Goal: Task Accomplishment & Management: Manage account settings

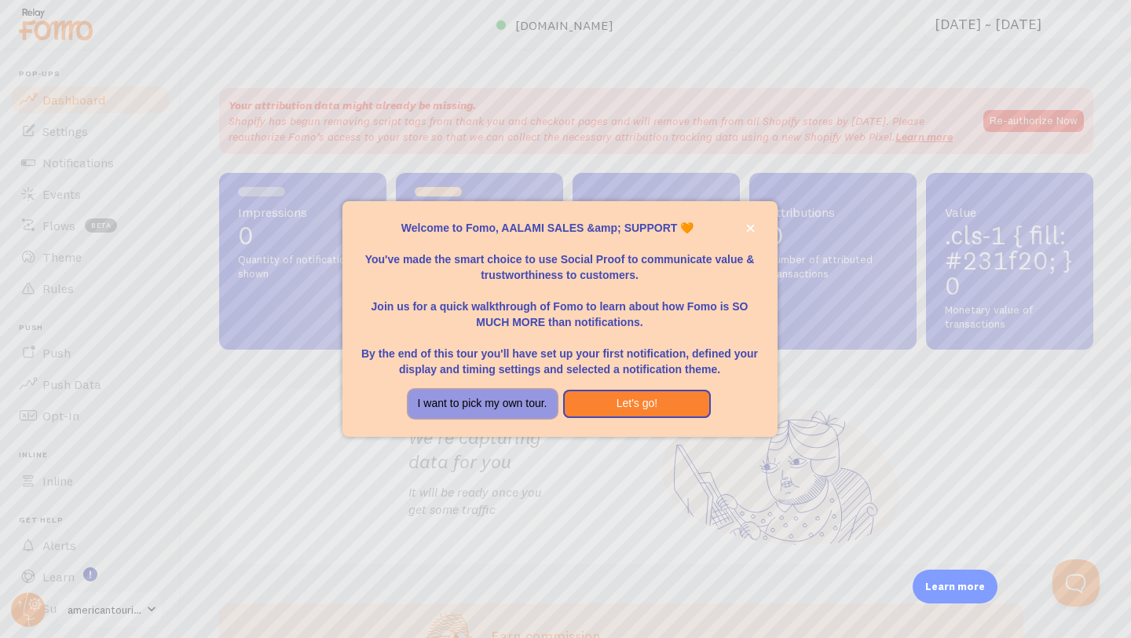
click at [509, 415] on button "I want to pick my own tour." at bounding box center [482, 403] width 148 height 28
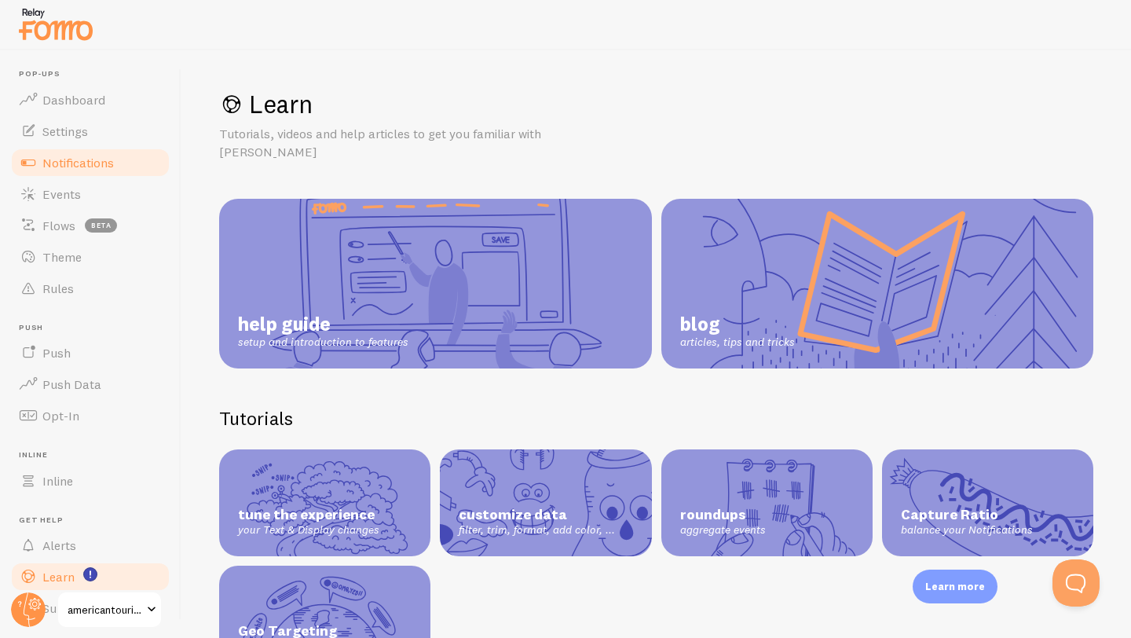
click at [98, 162] on span "Notifications" at bounding box center [77, 163] width 71 height 16
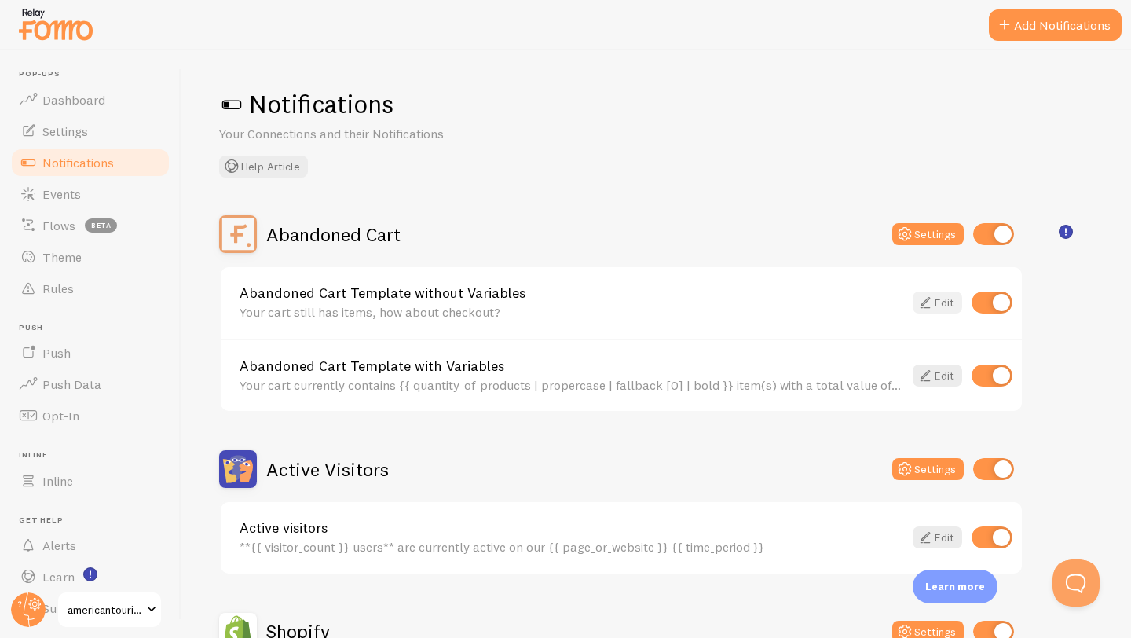
click at [934, 306] on link "Edit" at bounding box center [936, 302] width 49 height 22
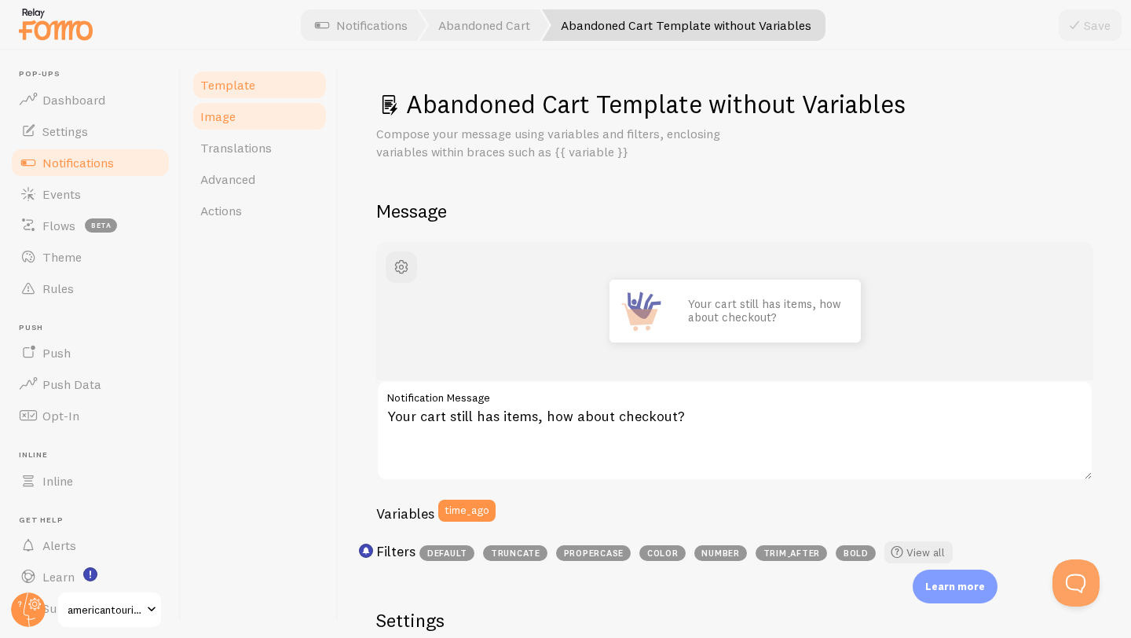
click at [217, 124] on link "Image" at bounding box center [259, 115] width 137 height 31
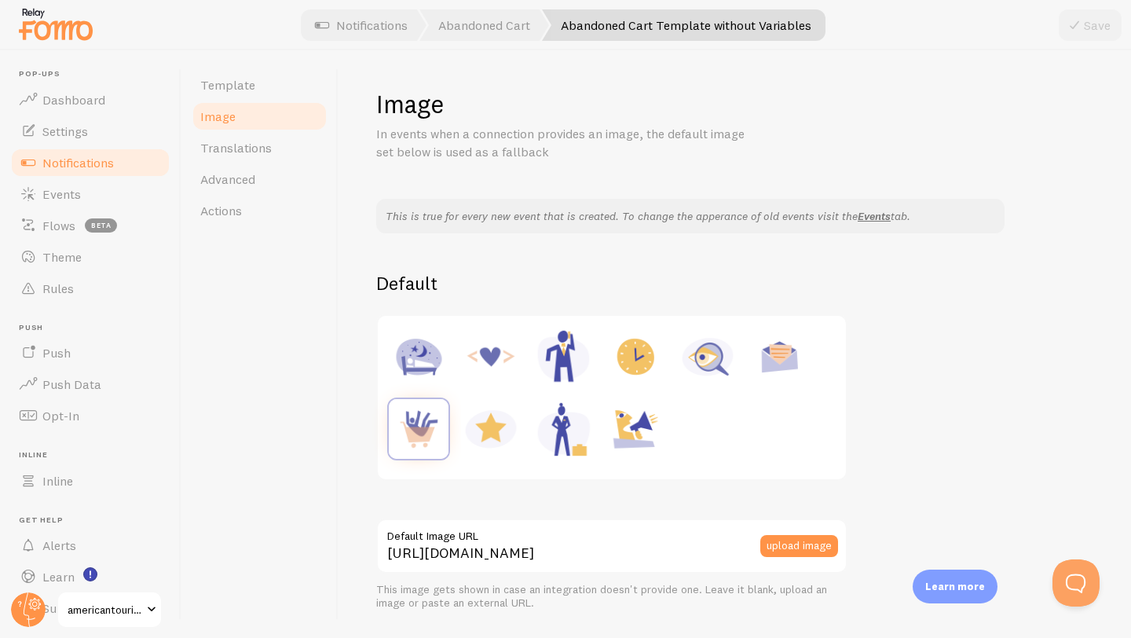
click at [102, 160] on span "Notifications" at bounding box center [77, 163] width 71 height 16
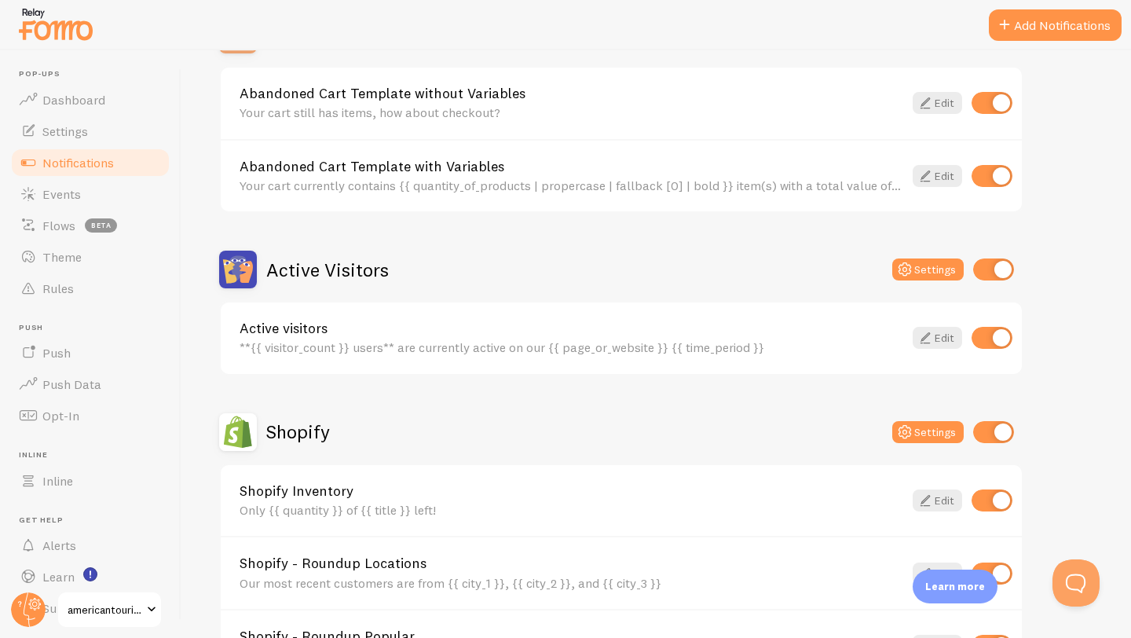
scroll to position [200, 0]
click at [933, 331] on icon at bounding box center [924, 336] width 19 height 19
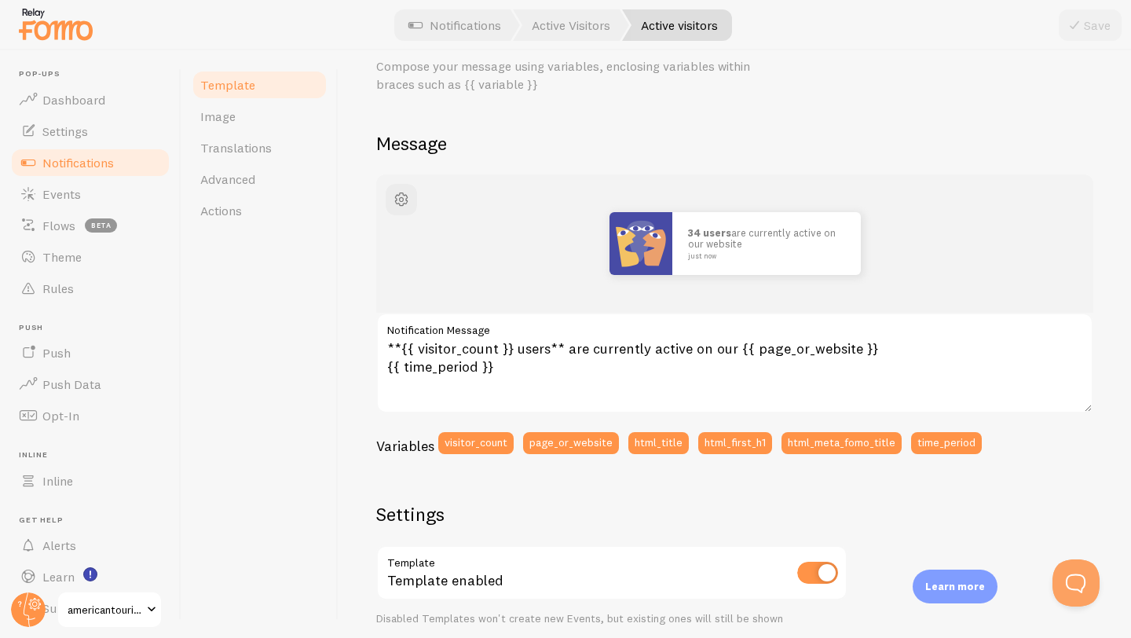
scroll to position [64, 0]
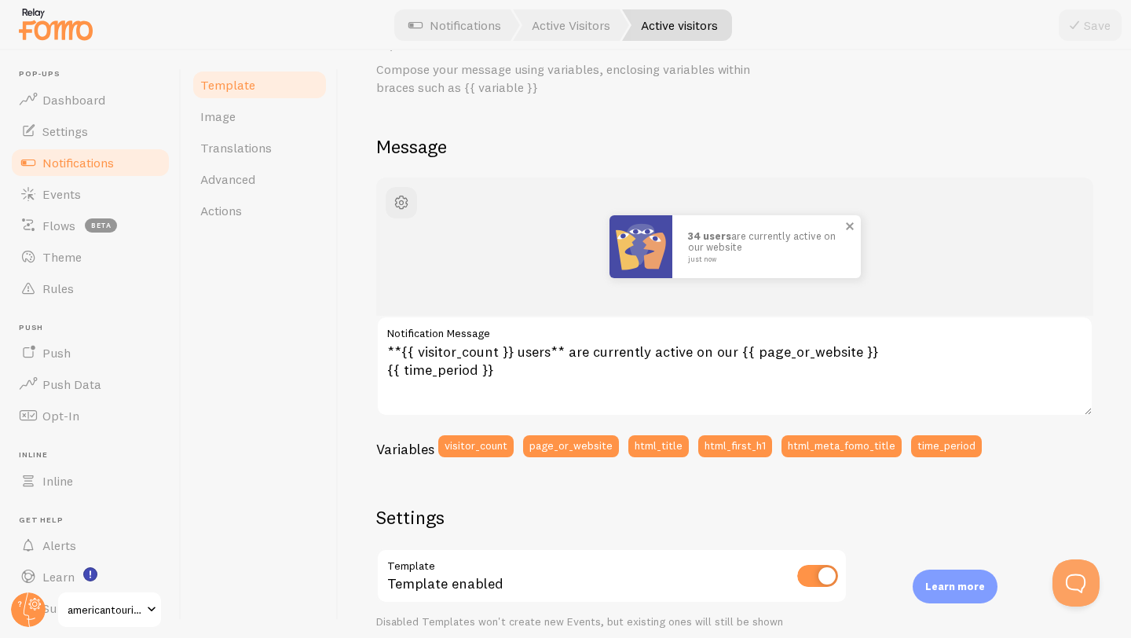
click at [630, 249] on img at bounding box center [640, 246] width 63 height 63
click at [646, 239] on img at bounding box center [640, 246] width 63 height 63
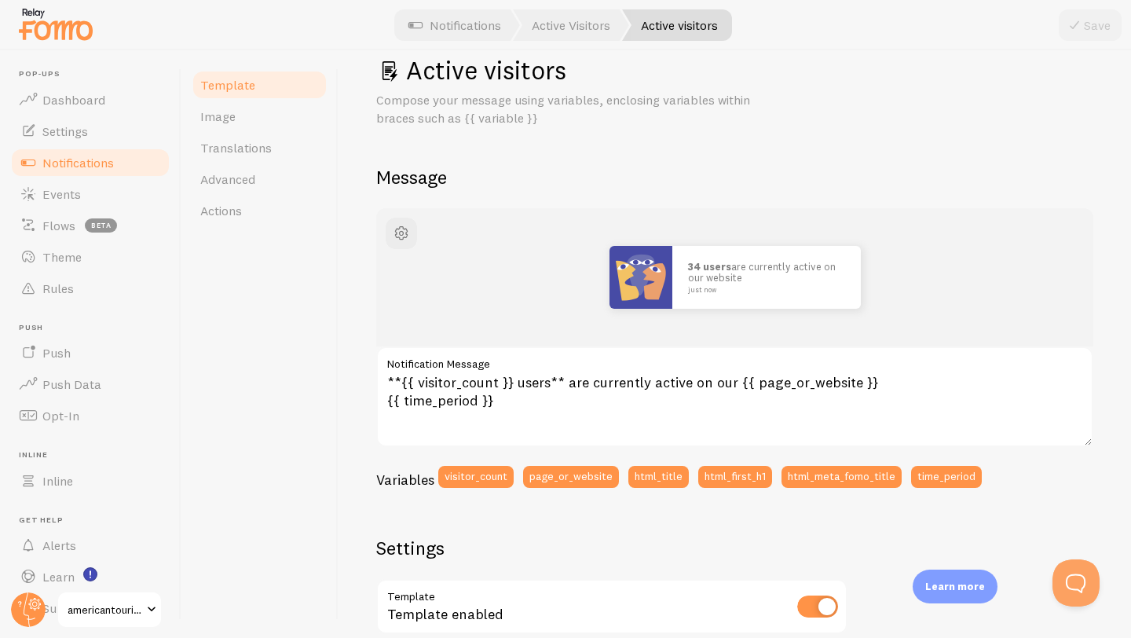
scroll to position [35, 0]
click at [404, 233] on span "button" at bounding box center [401, 232] width 19 height 19
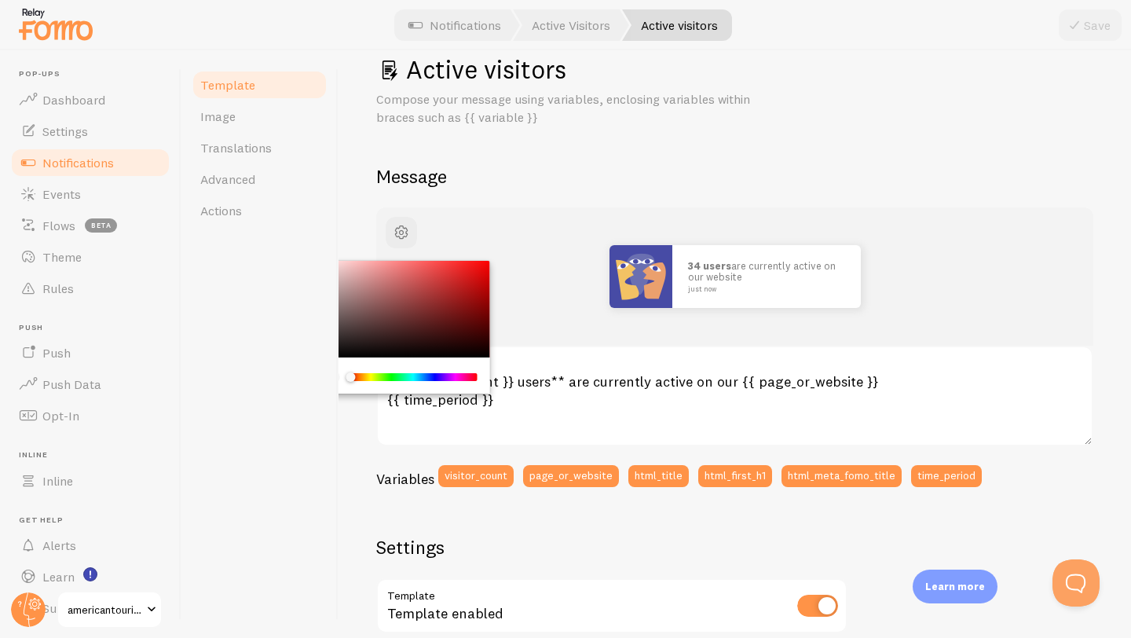
click at [565, 192] on div "Active visitors Compose your message using variables, enclosing variables withi…" at bounding box center [734, 543] width 717 height 981
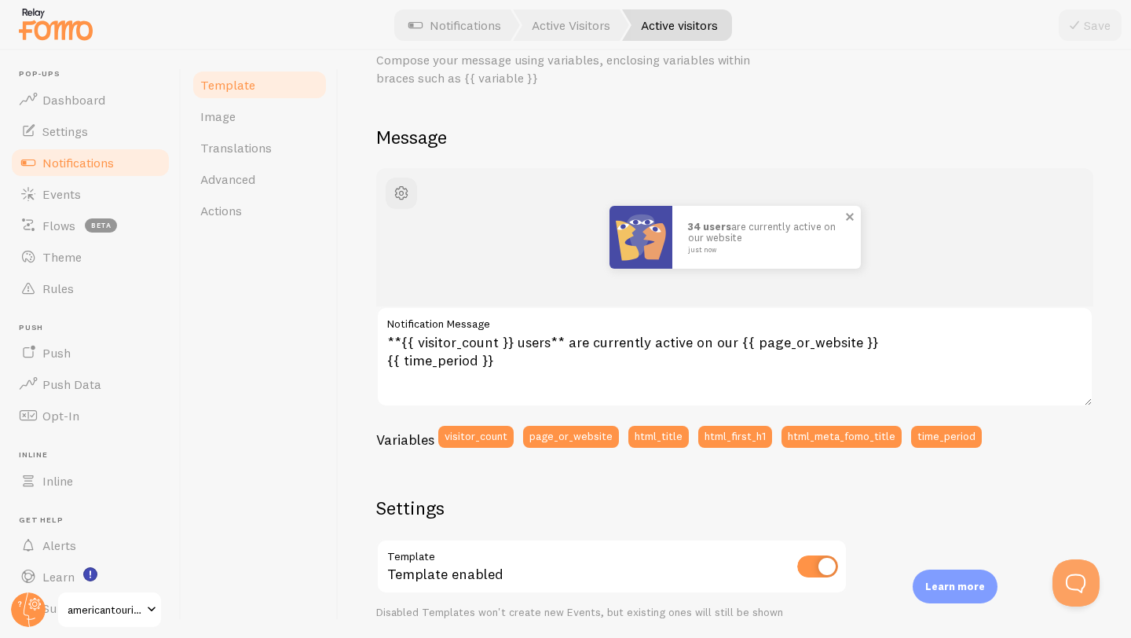
click at [636, 254] on img at bounding box center [640, 237] width 63 height 63
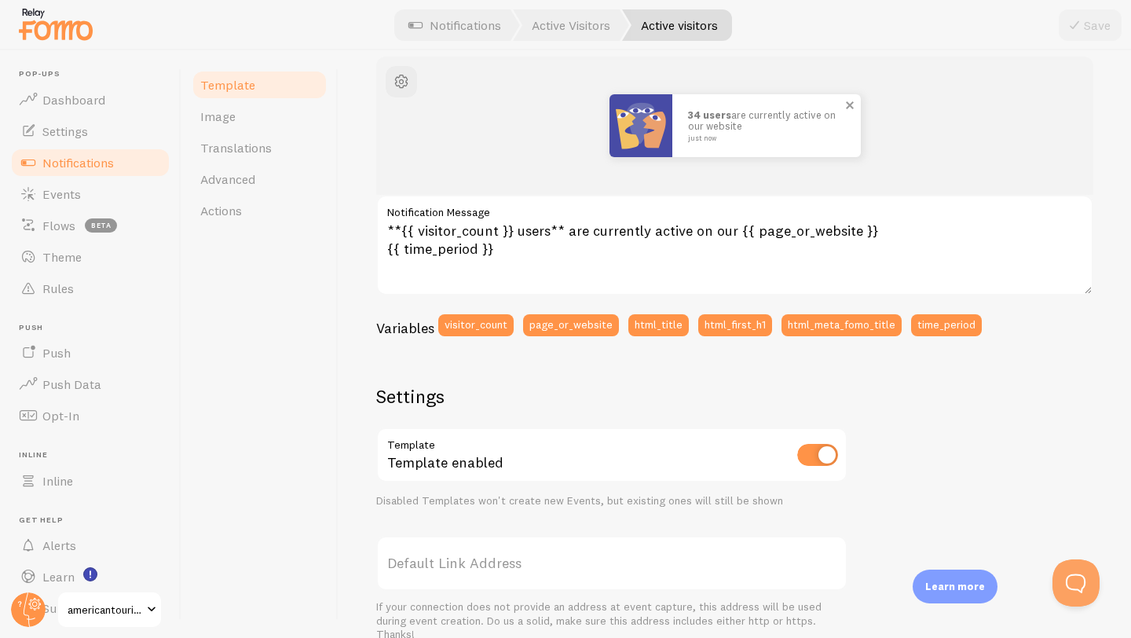
scroll to position [0, 0]
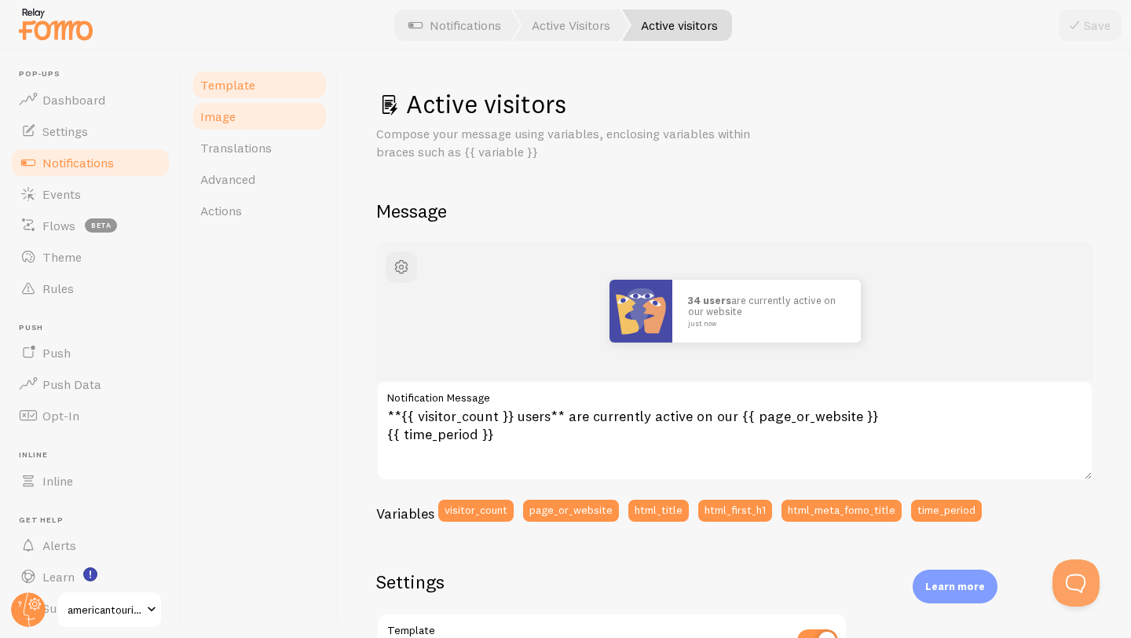
click at [209, 122] on span "Image" at bounding box center [217, 116] width 35 height 16
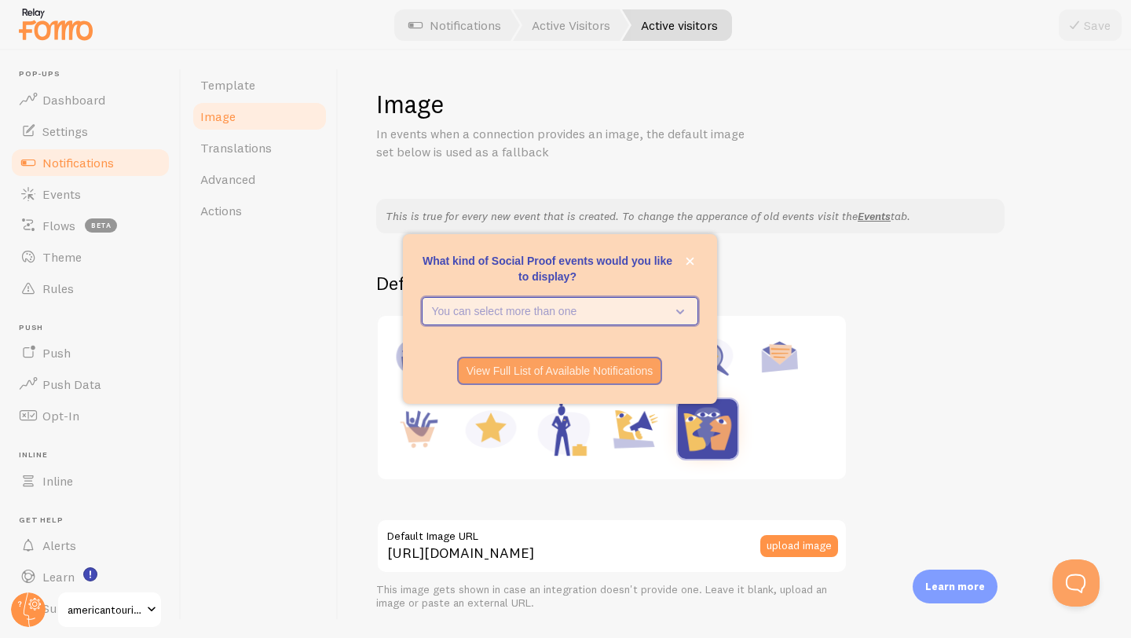
click at [608, 319] on button "You can select more than one" at bounding box center [560, 311] width 276 height 28
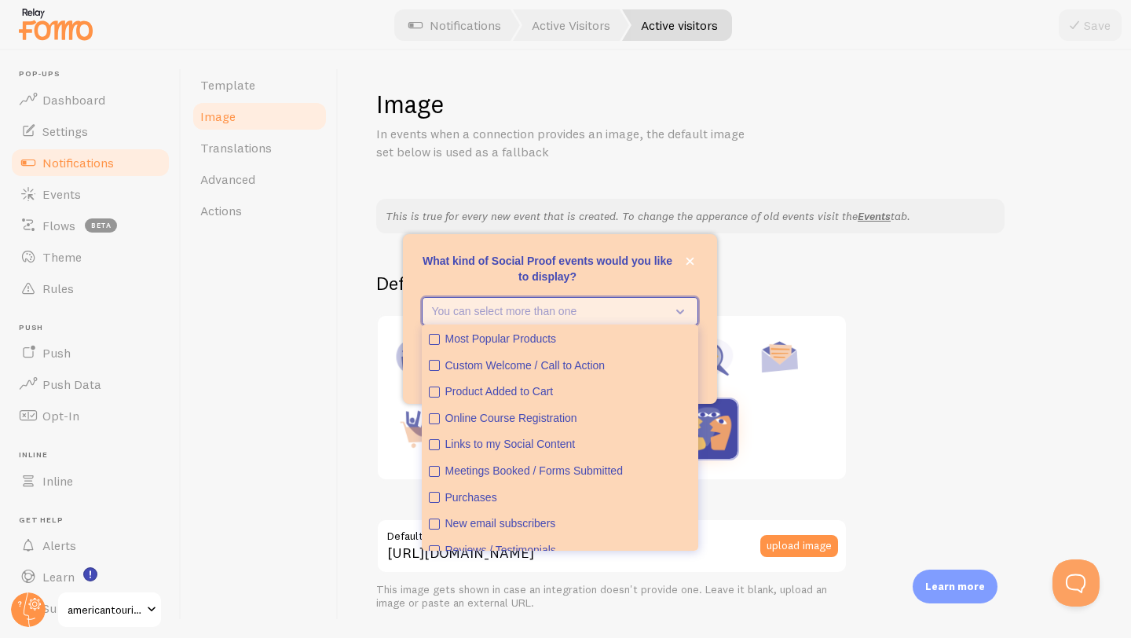
click at [608, 319] on button "You can select more than one" at bounding box center [560, 311] width 276 height 28
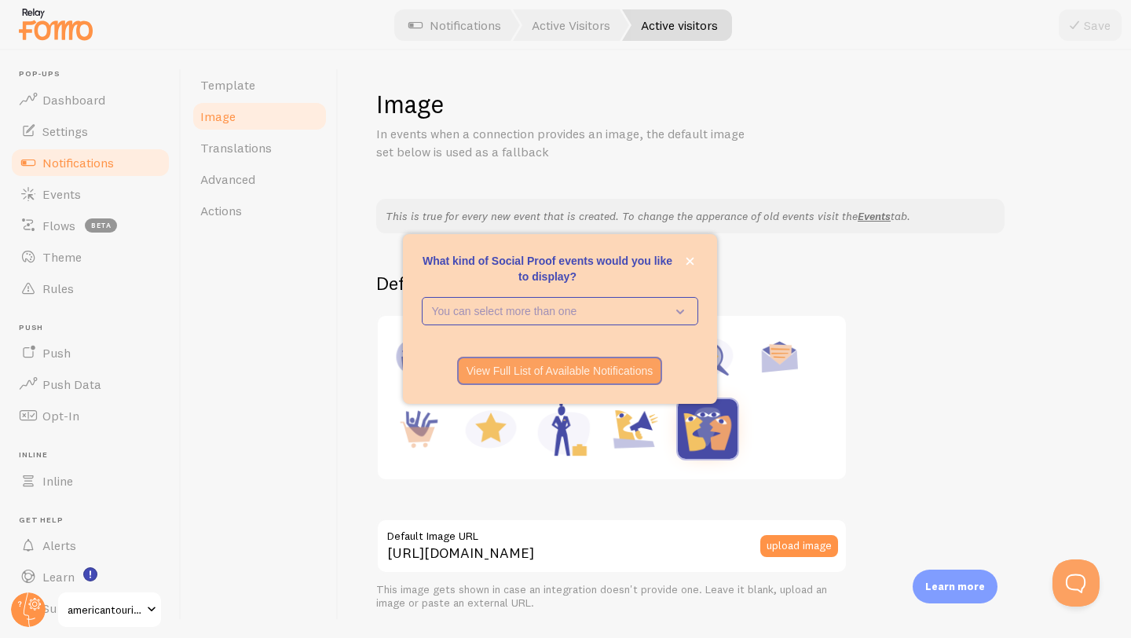
click at [761, 280] on h2 "Default" at bounding box center [734, 283] width 717 height 24
click at [695, 262] on button "close," at bounding box center [689, 261] width 16 height 16
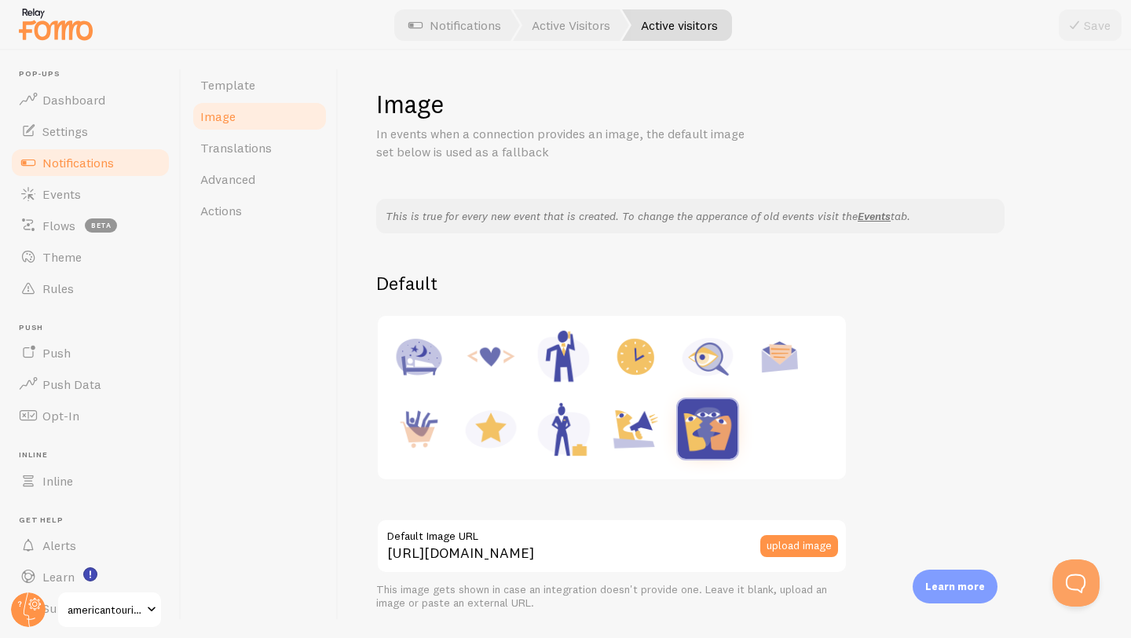
click at [629, 361] on img at bounding box center [635, 357] width 60 height 60
type input "[URL][DOMAIN_NAME]"
click at [1080, 24] on icon at bounding box center [1074, 25] width 19 height 19
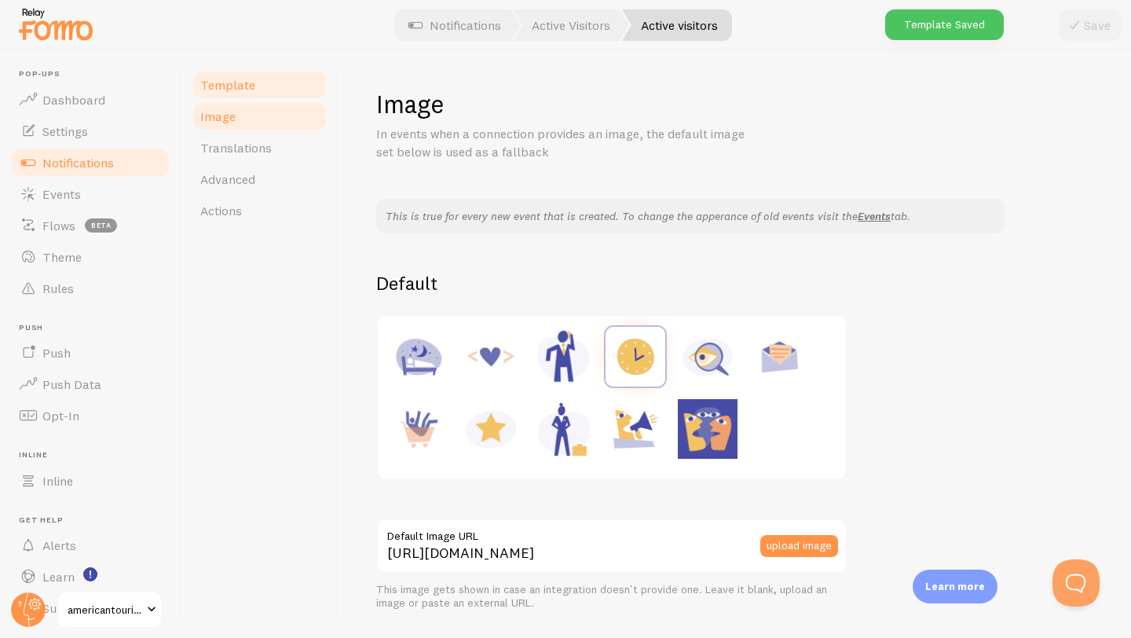
click at [230, 90] on span "Template" at bounding box center [227, 85] width 55 height 16
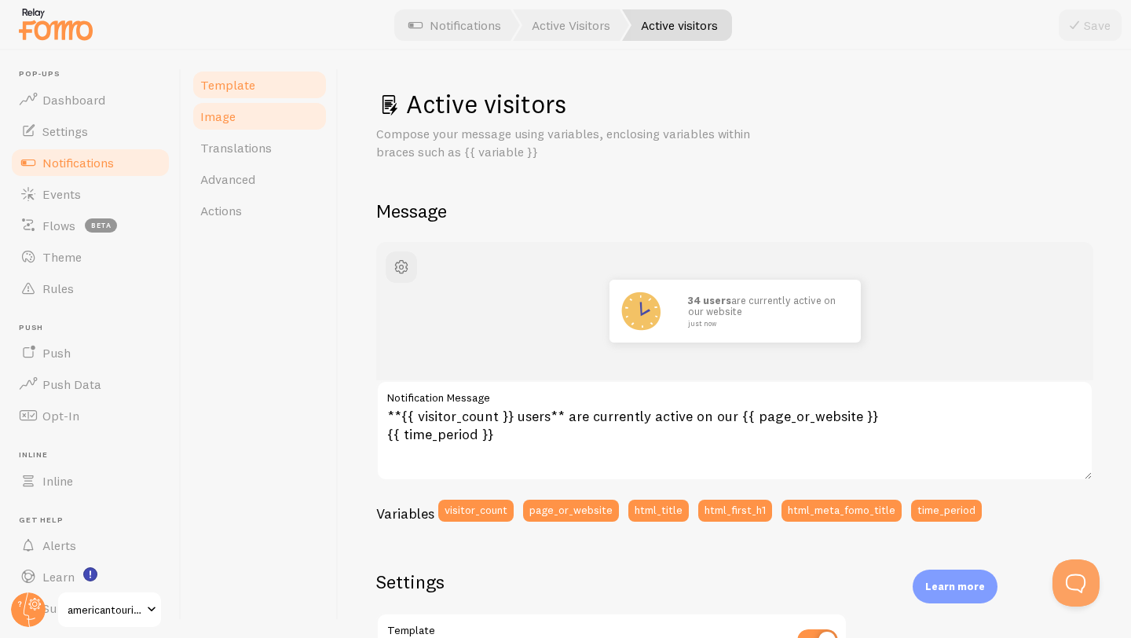
click at [229, 113] on span "Image" at bounding box center [217, 116] width 35 height 16
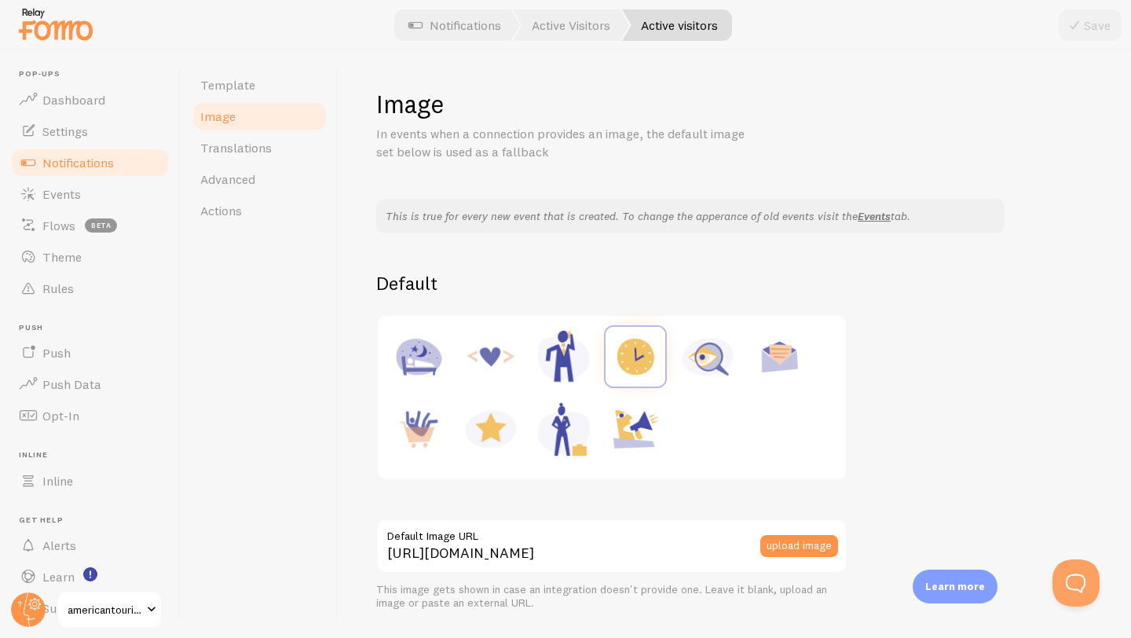
click at [707, 364] on img at bounding box center [708, 357] width 60 height 60
type input "[URL][DOMAIN_NAME]"
click at [1090, 24] on button "Save" at bounding box center [1089, 24] width 63 height 31
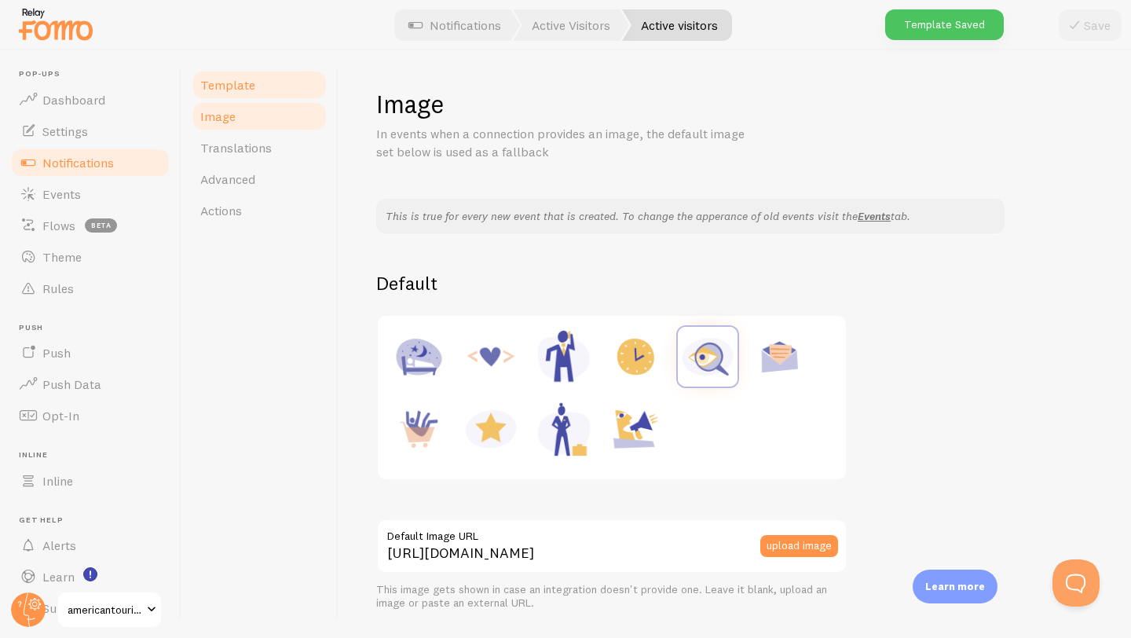
click at [224, 93] on link "Template" at bounding box center [259, 84] width 137 height 31
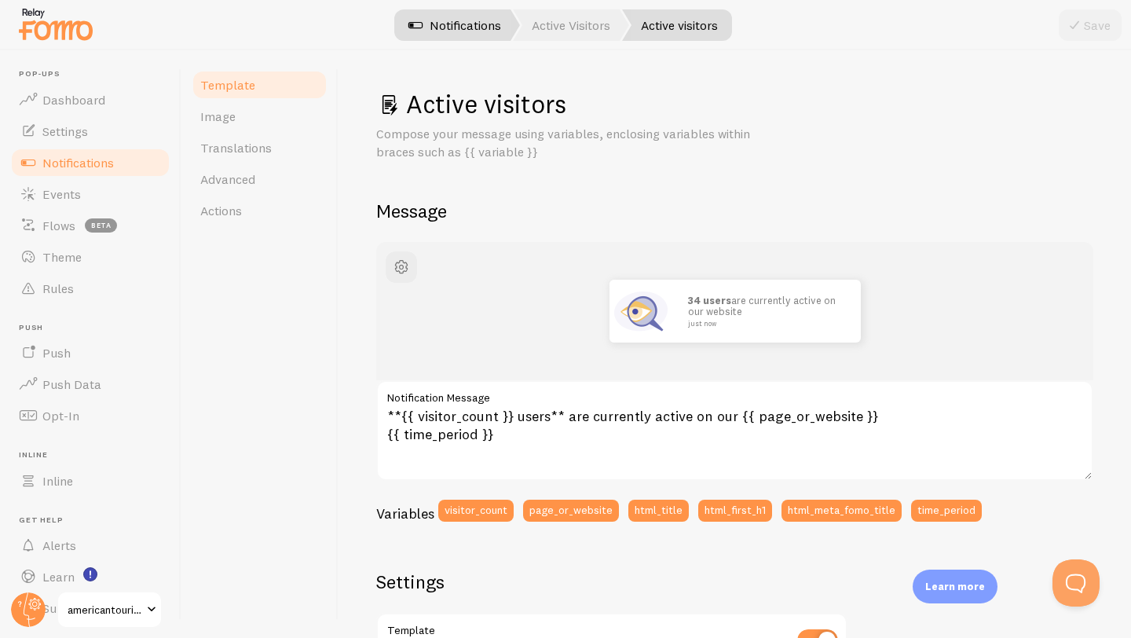
click at [452, 26] on link "Notifications" at bounding box center [454, 24] width 130 height 31
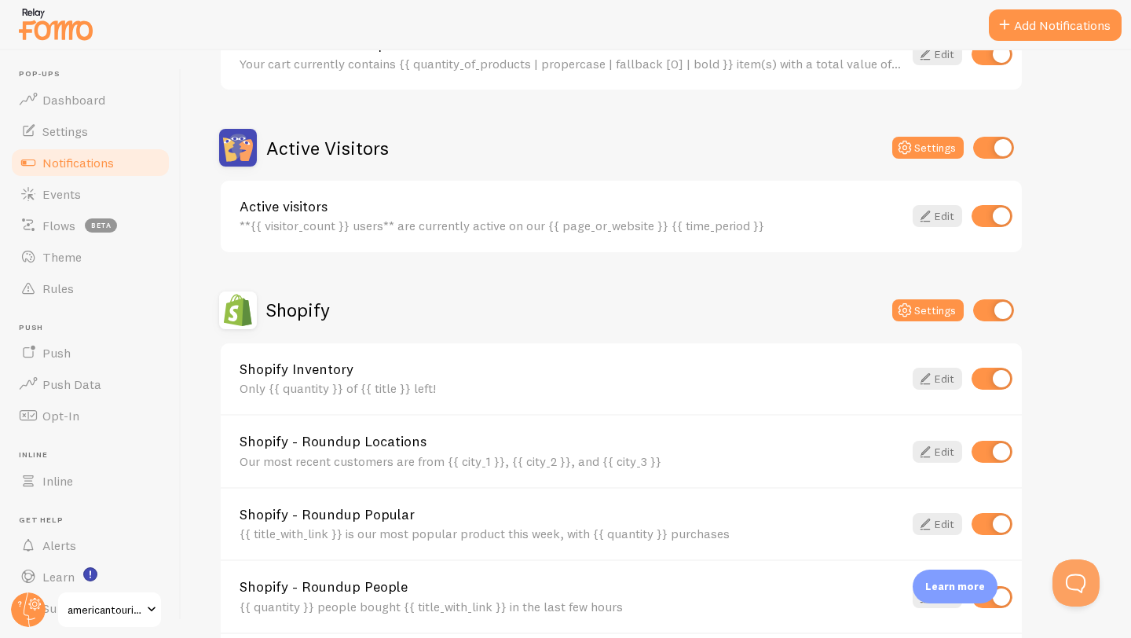
scroll to position [342, 0]
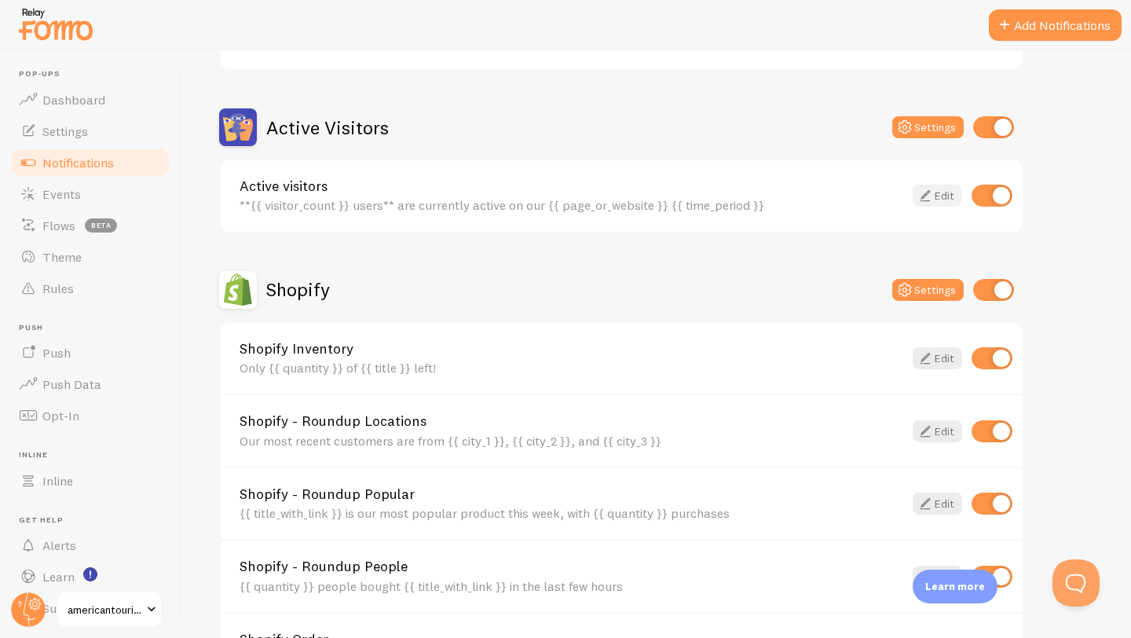
click at [931, 199] on icon at bounding box center [924, 195] width 19 height 19
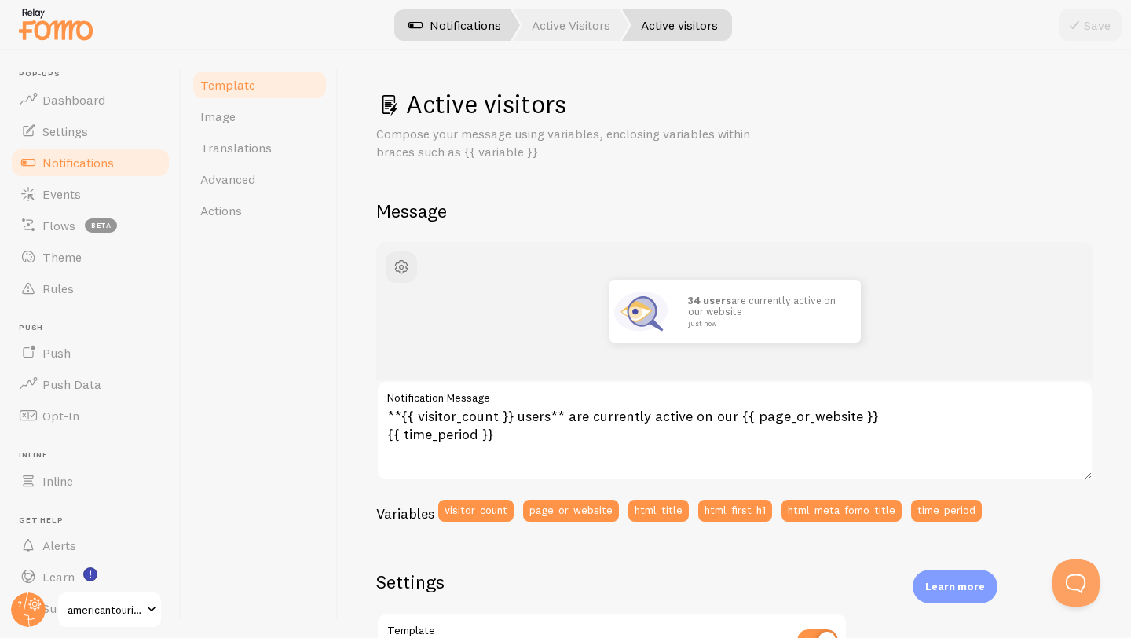
click at [437, 22] on link "Notifications" at bounding box center [454, 24] width 130 height 31
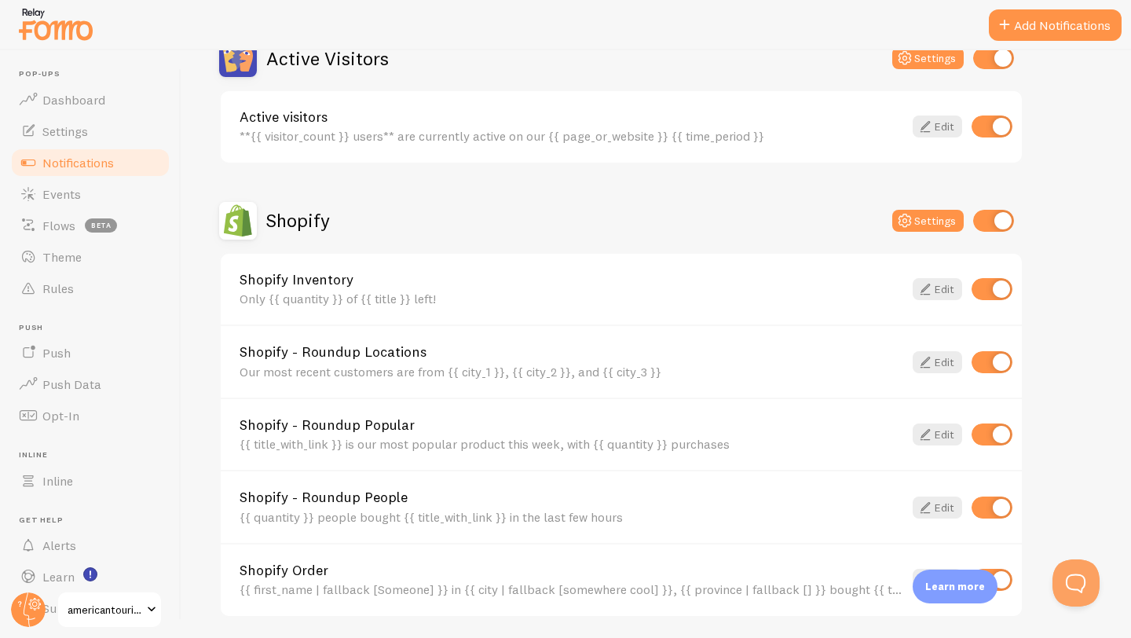
scroll to position [419, 0]
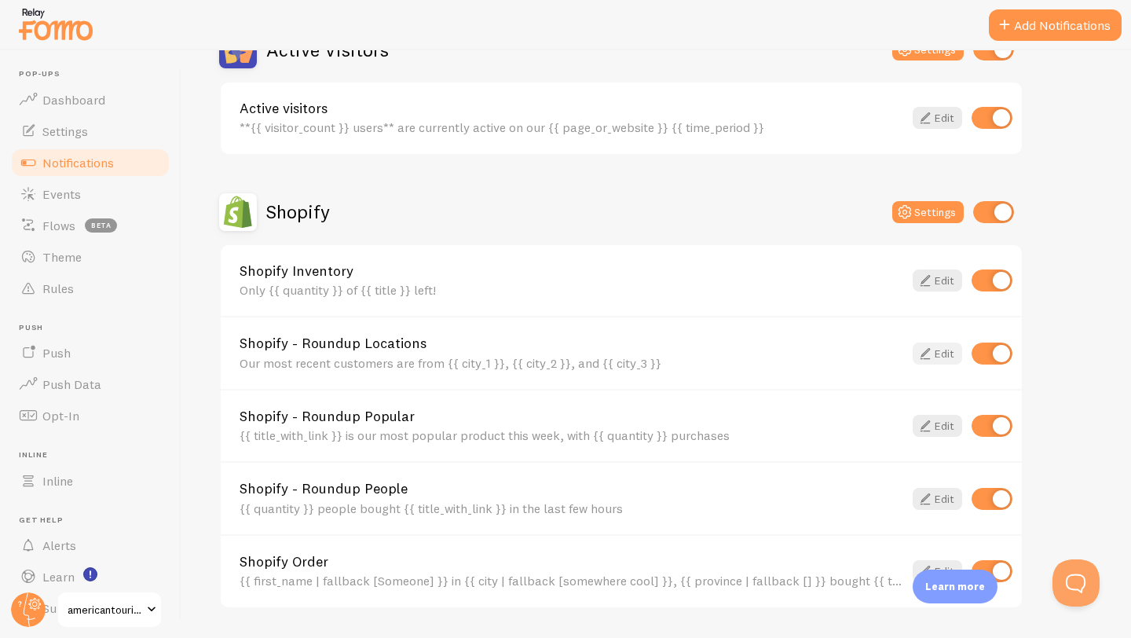
click at [930, 349] on icon at bounding box center [924, 353] width 19 height 19
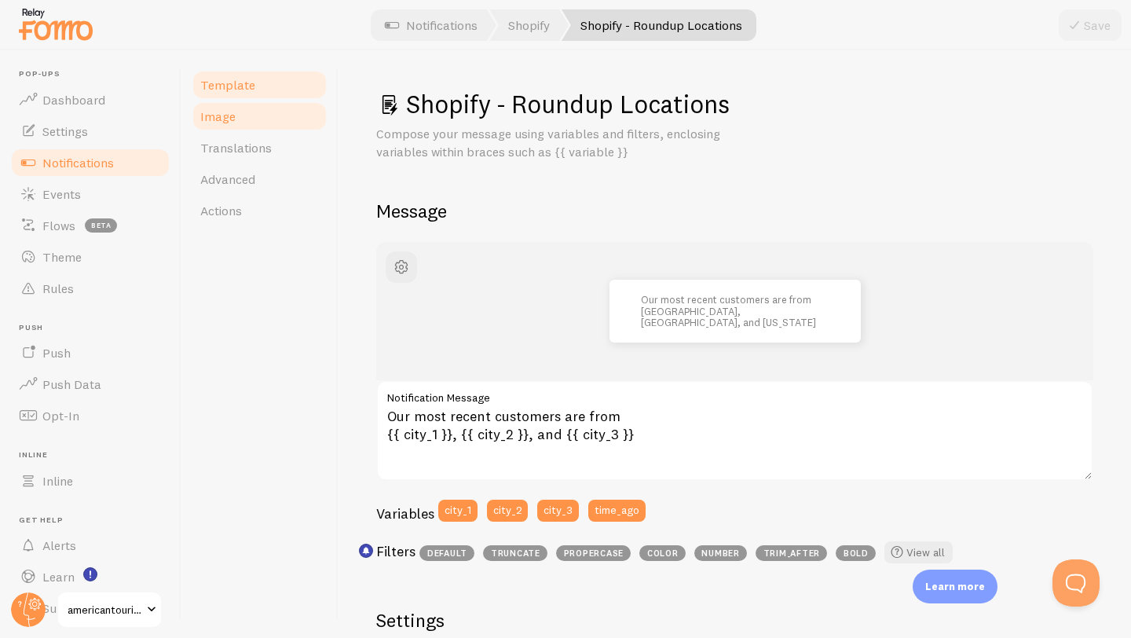
click at [242, 114] on link "Image" at bounding box center [259, 115] width 137 height 31
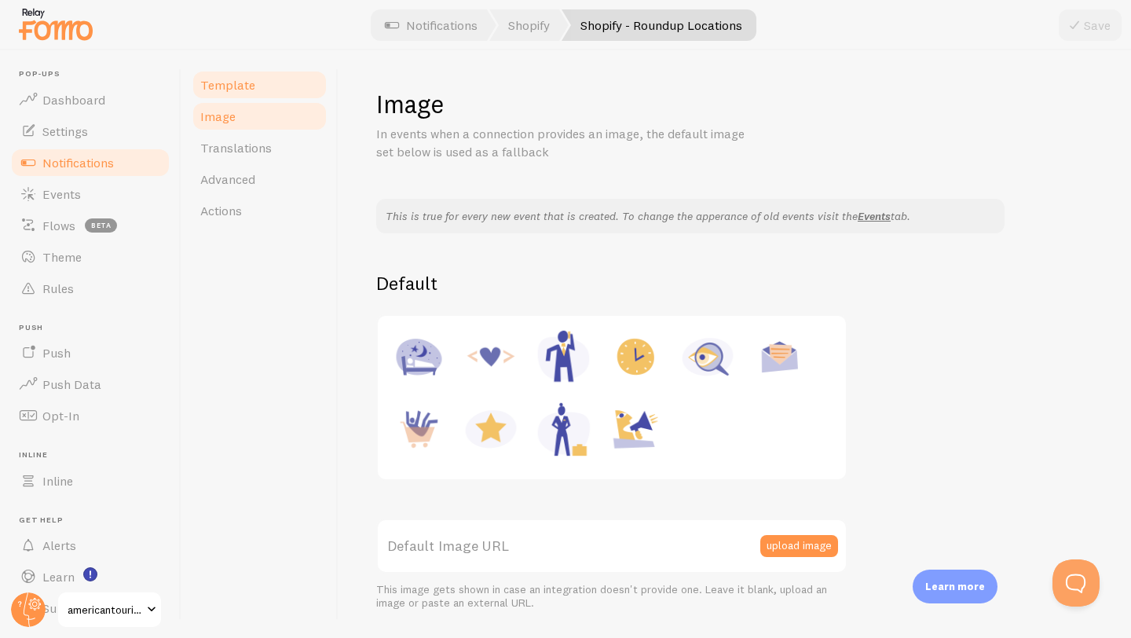
click at [237, 88] on span "Template" at bounding box center [227, 85] width 55 height 16
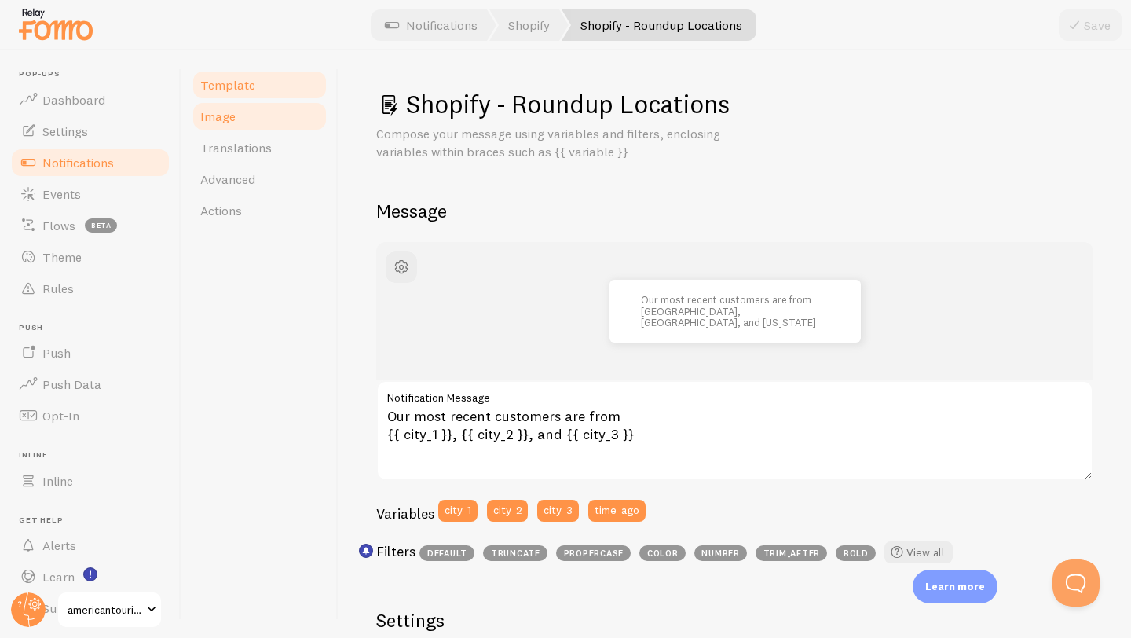
click at [252, 115] on link "Image" at bounding box center [259, 115] width 137 height 31
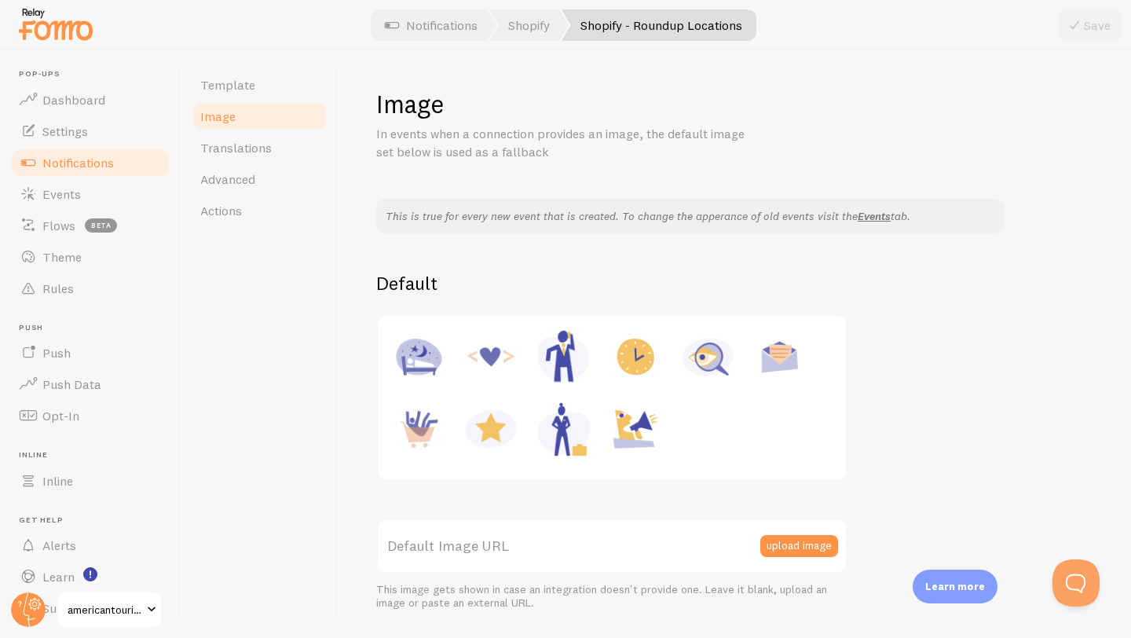
click at [645, 424] on img at bounding box center [635, 429] width 60 height 60
type input "[URL][DOMAIN_NAME]"
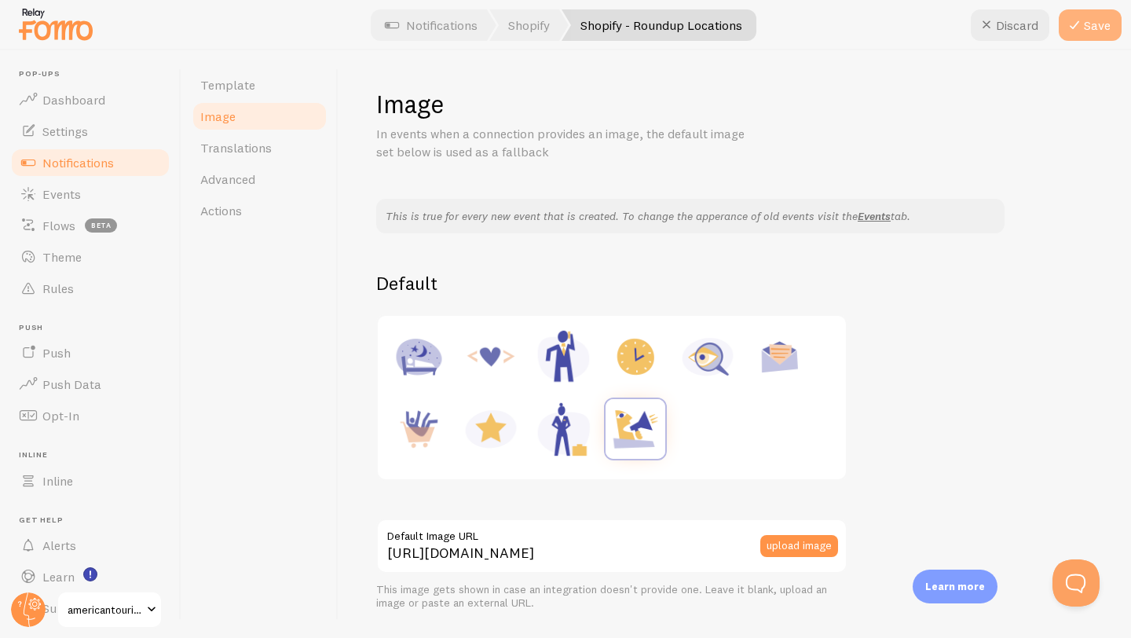
click at [1087, 30] on button "Save" at bounding box center [1089, 24] width 63 height 31
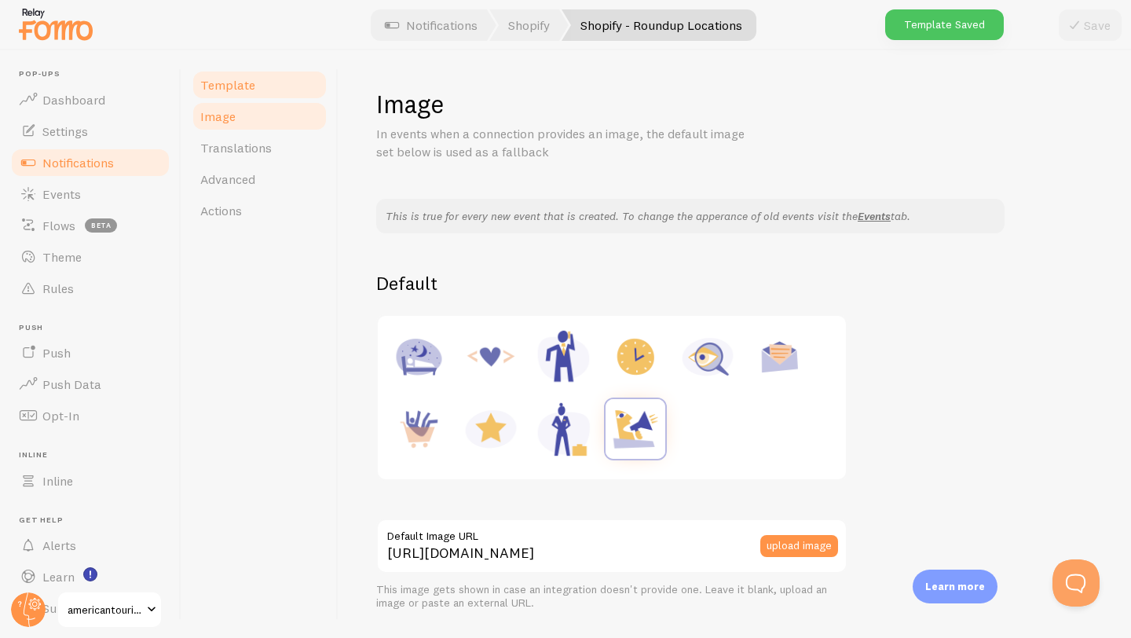
click at [253, 87] on link "Template" at bounding box center [259, 84] width 137 height 31
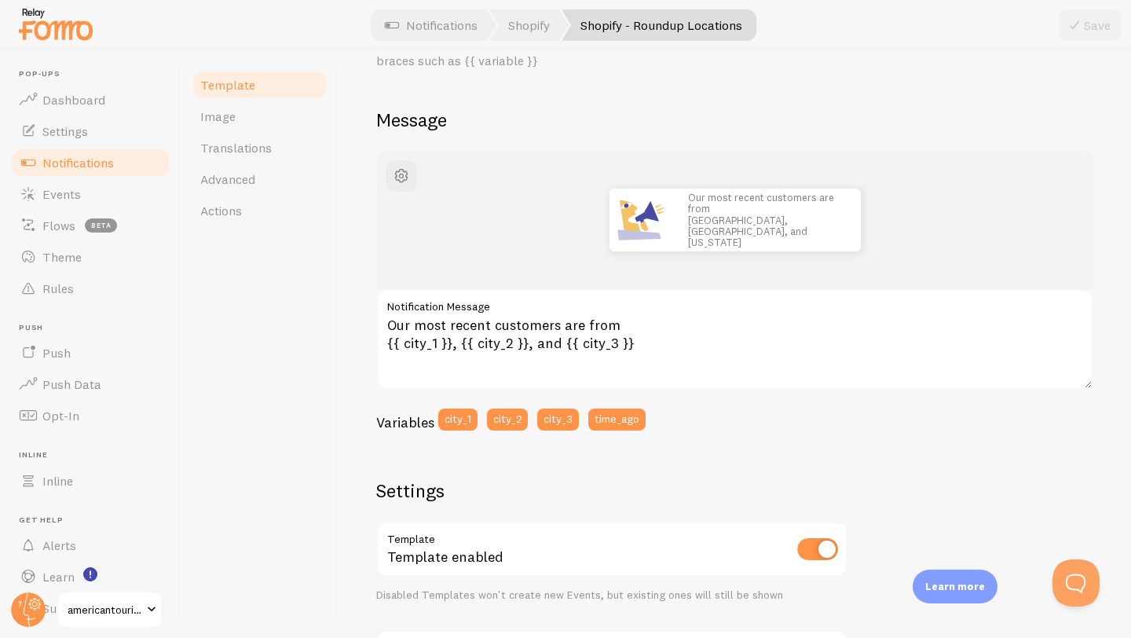
scroll to position [187, 0]
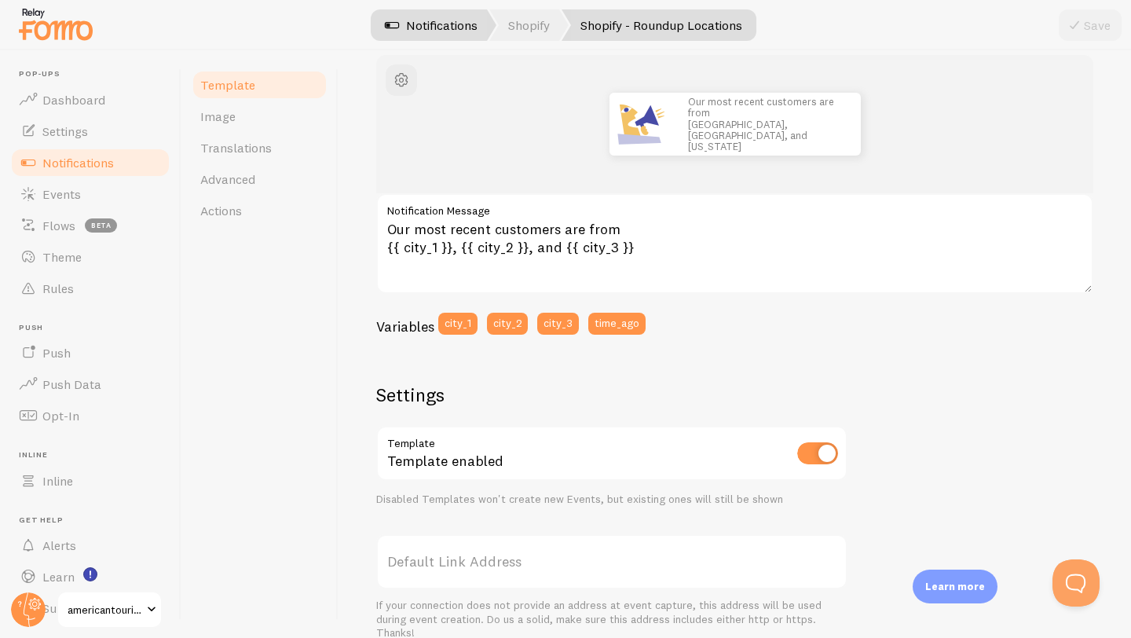
click at [448, 31] on link "Notifications" at bounding box center [431, 24] width 130 height 31
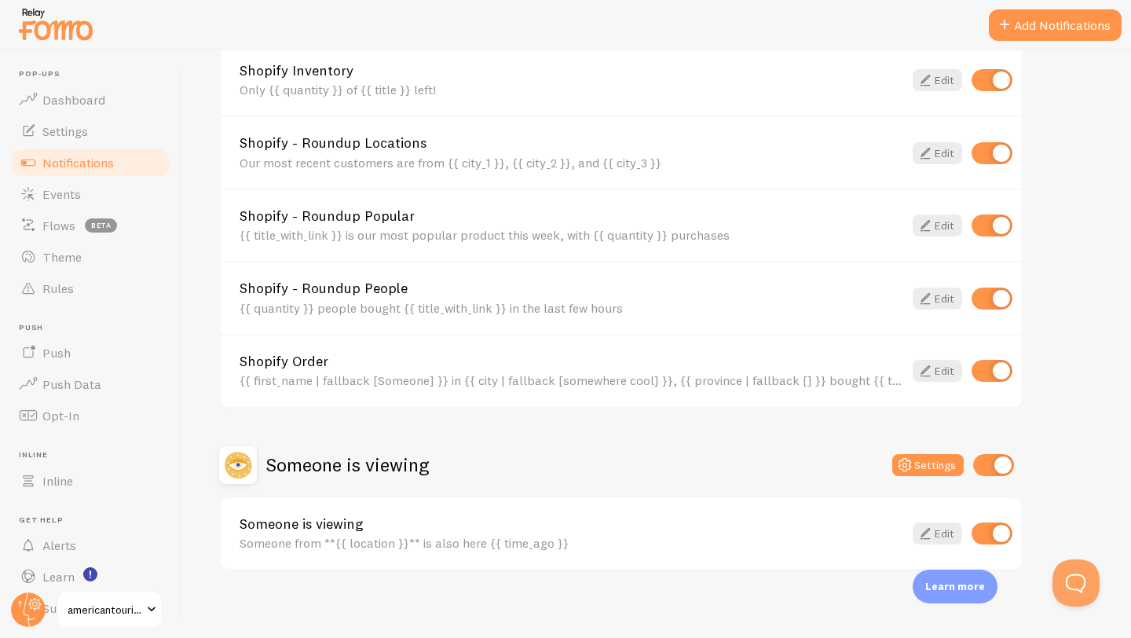
scroll to position [627, 0]
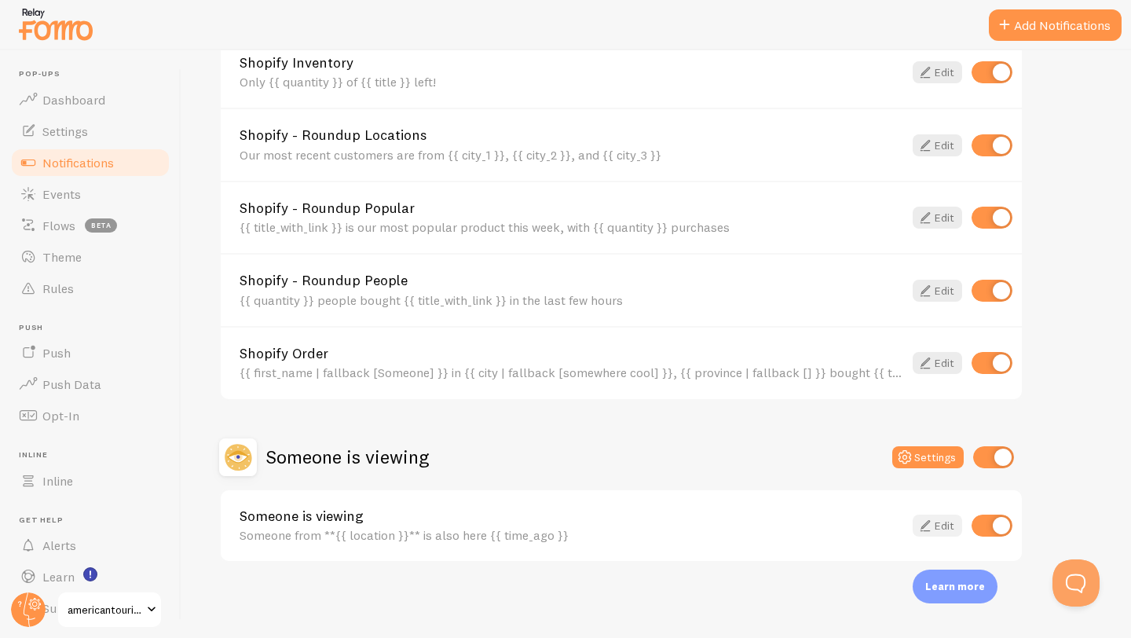
click at [935, 525] on link "Edit" at bounding box center [936, 525] width 49 height 22
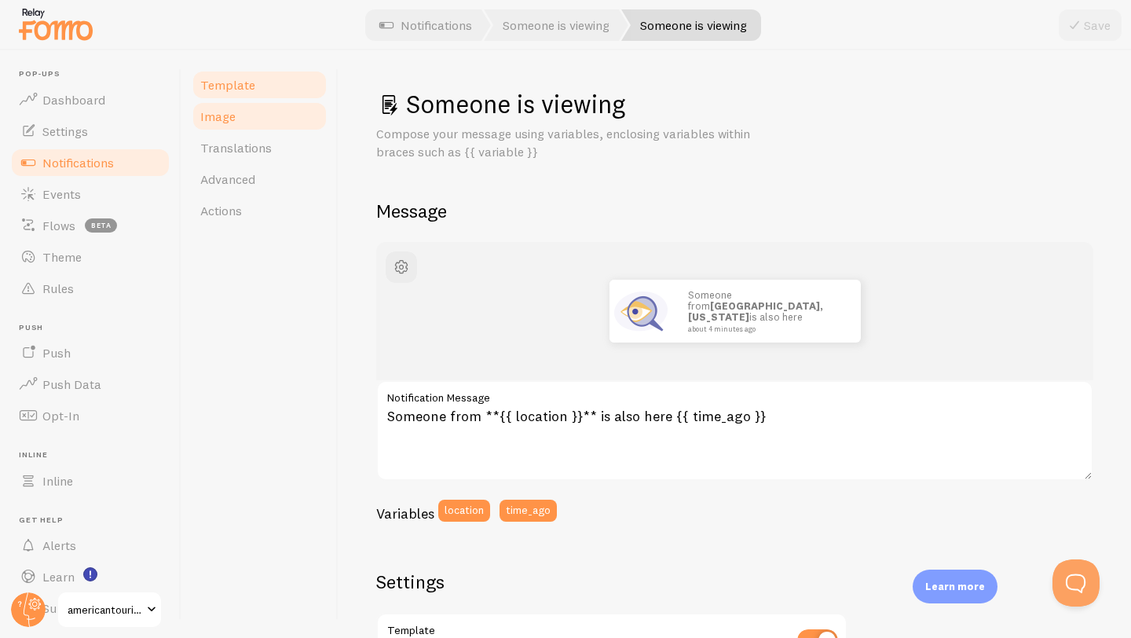
click at [206, 123] on span "Image" at bounding box center [217, 116] width 35 height 16
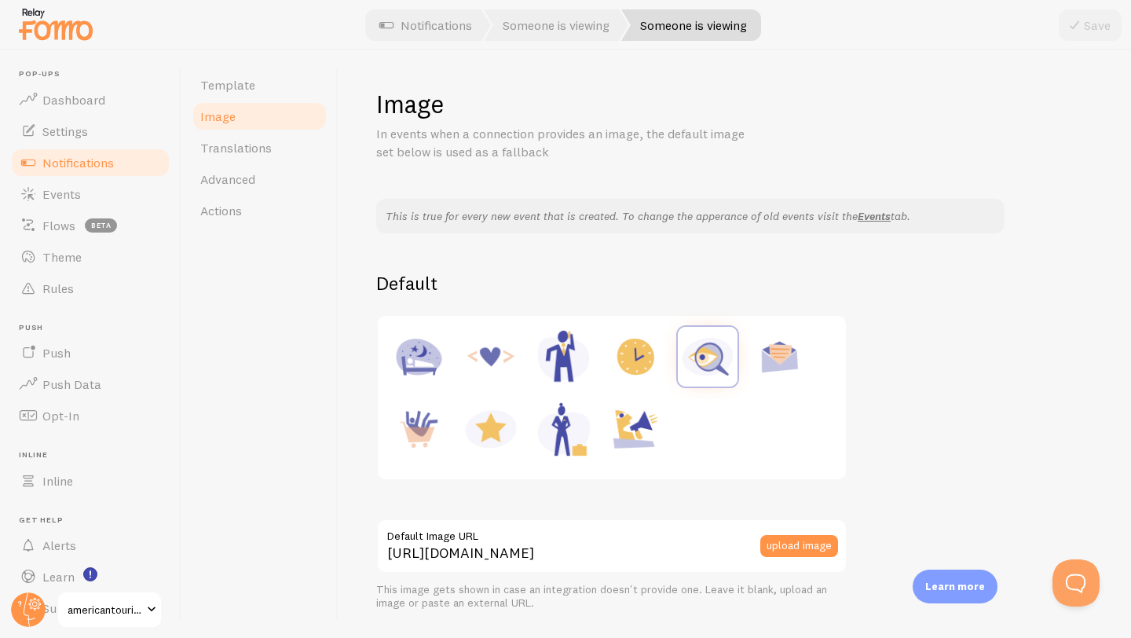
click at [561, 430] on img at bounding box center [563, 429] width 60 height 60
type input "[URL][DOMAIN_NAME]"
click at [1082, 28] on icon at bounding box center [1074, 25] width 19 height 19
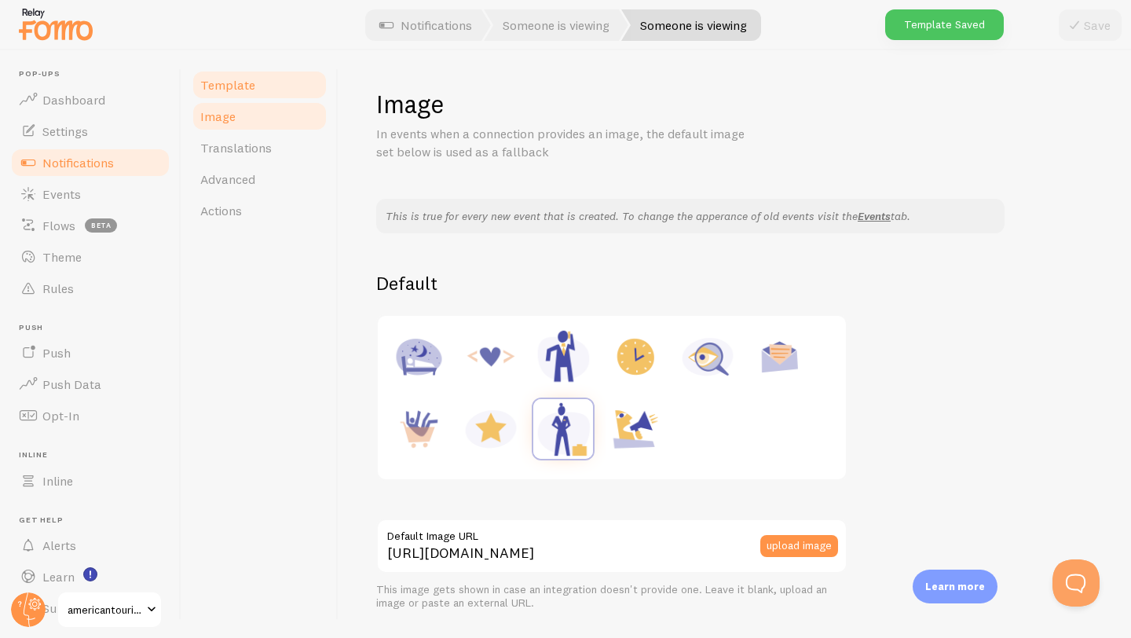
click at [230, 86] on span "Template" at bounding box center [227, 85] width 55 height 16
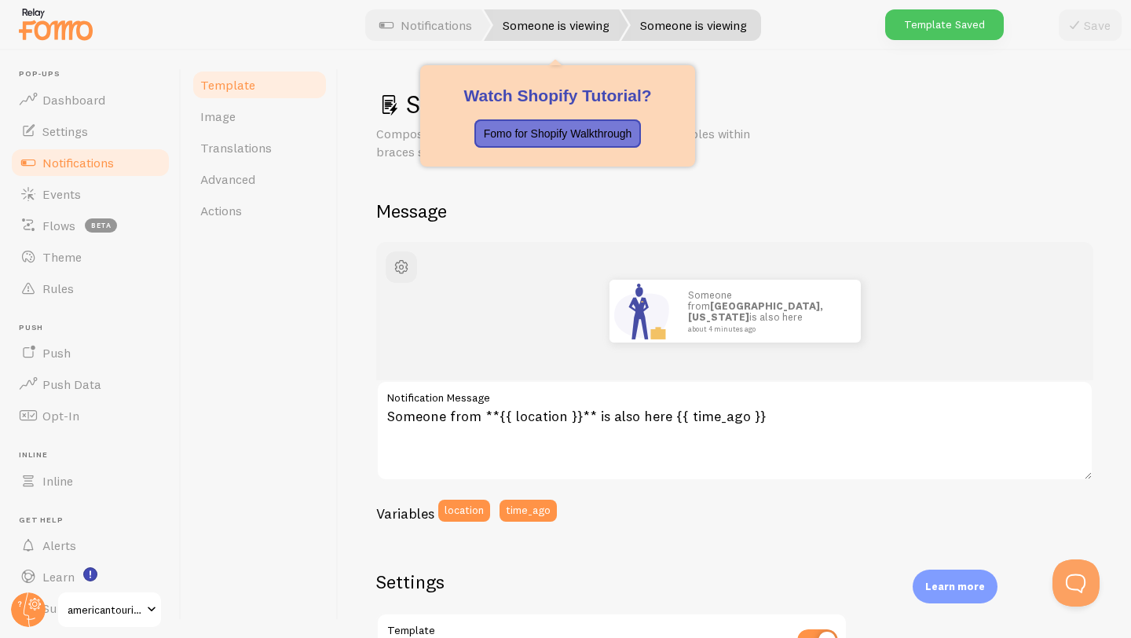
click at [543, 20] on link "Someone is viewing" at bounding box center [556, 24] width 144 height 31
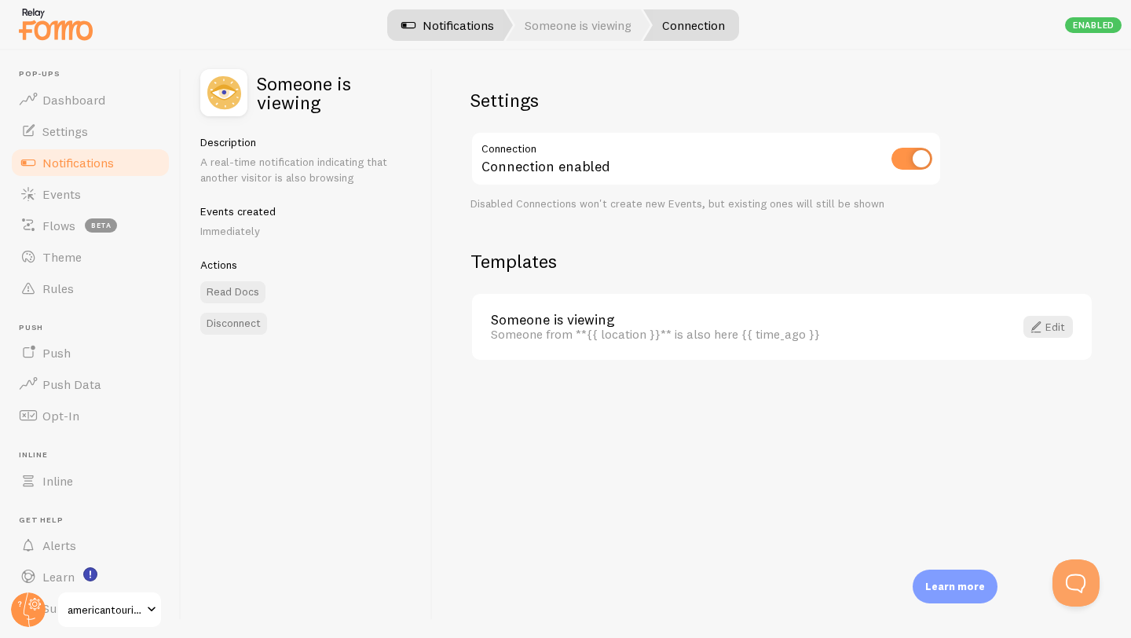
click at [464, 27] on link "Notifications" at bounding box center [447, 24] width 130 height 31
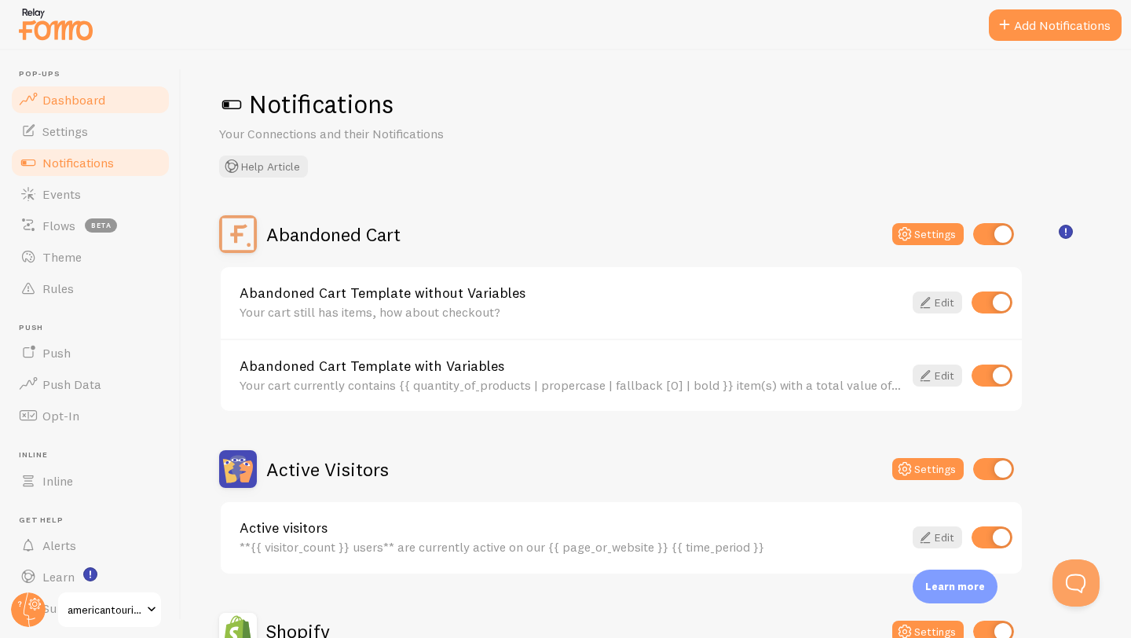
click at [100, 100] on span "Dashboard" at bounding box center [73, 100] width 63 height 16
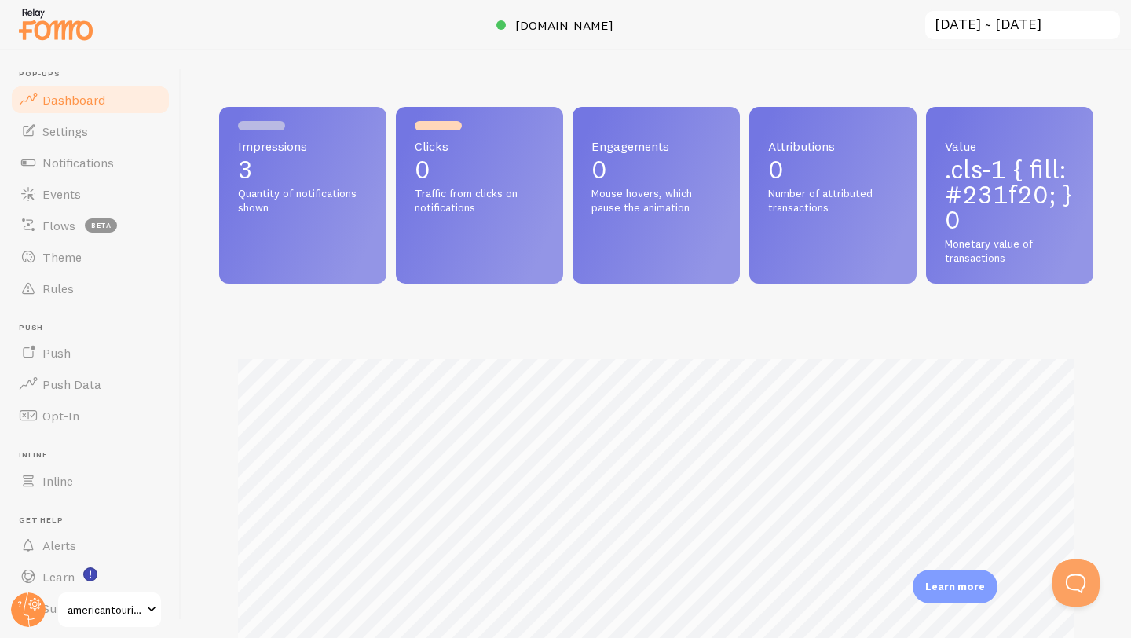
scroll to position [412, 874]
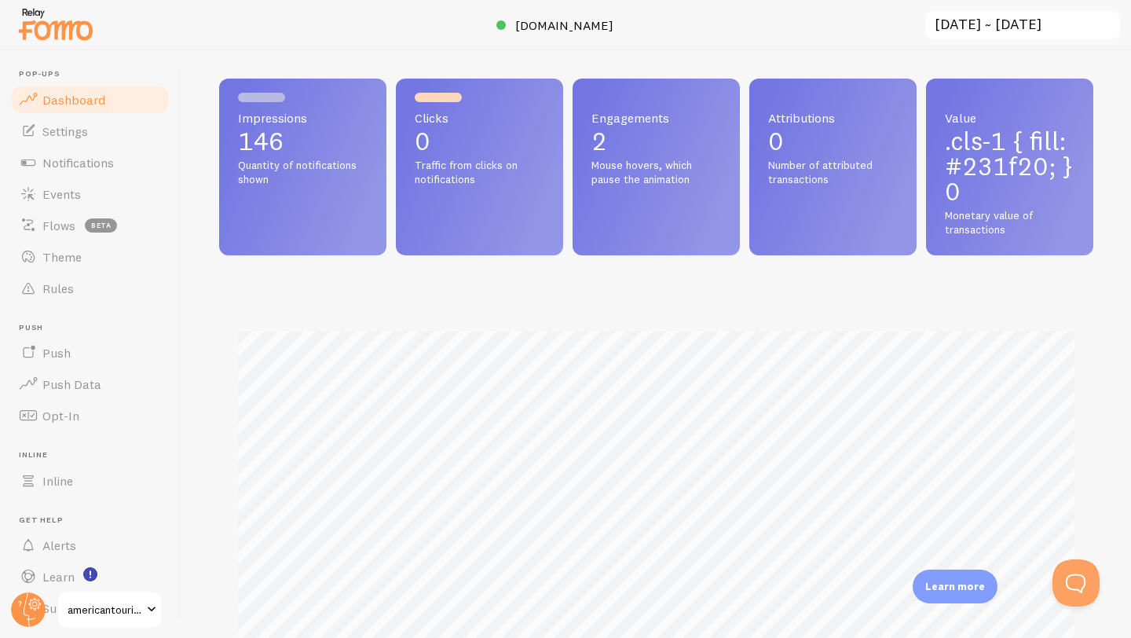
scroll to position [30, 0]
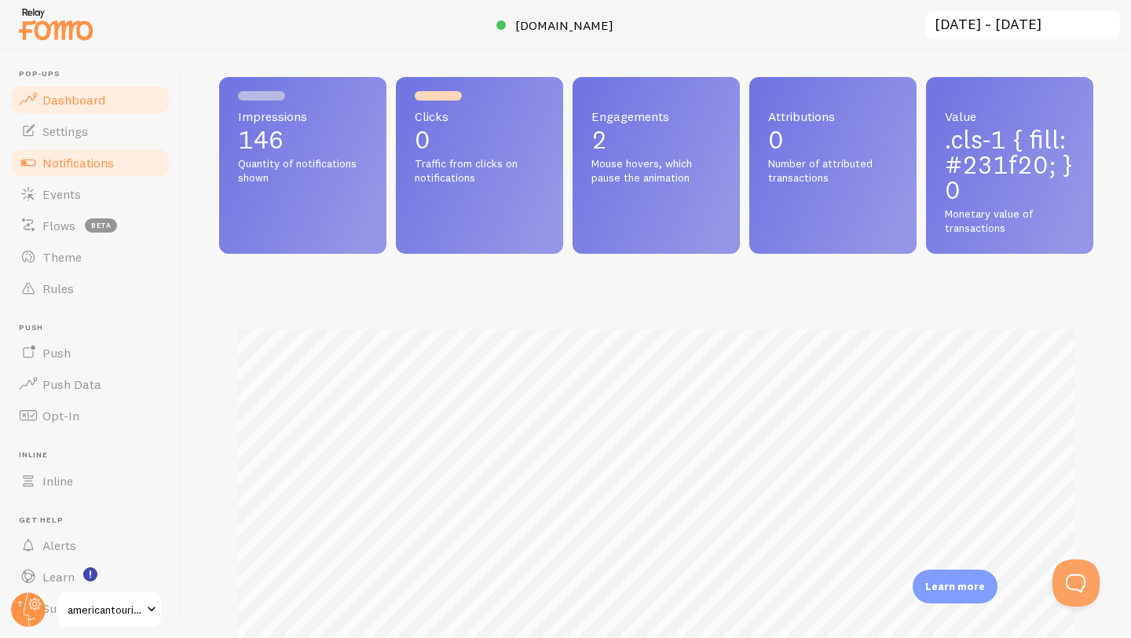
click at [70, 159] on span "Notifications" at bounding box center [77, 163] width 71 height 16
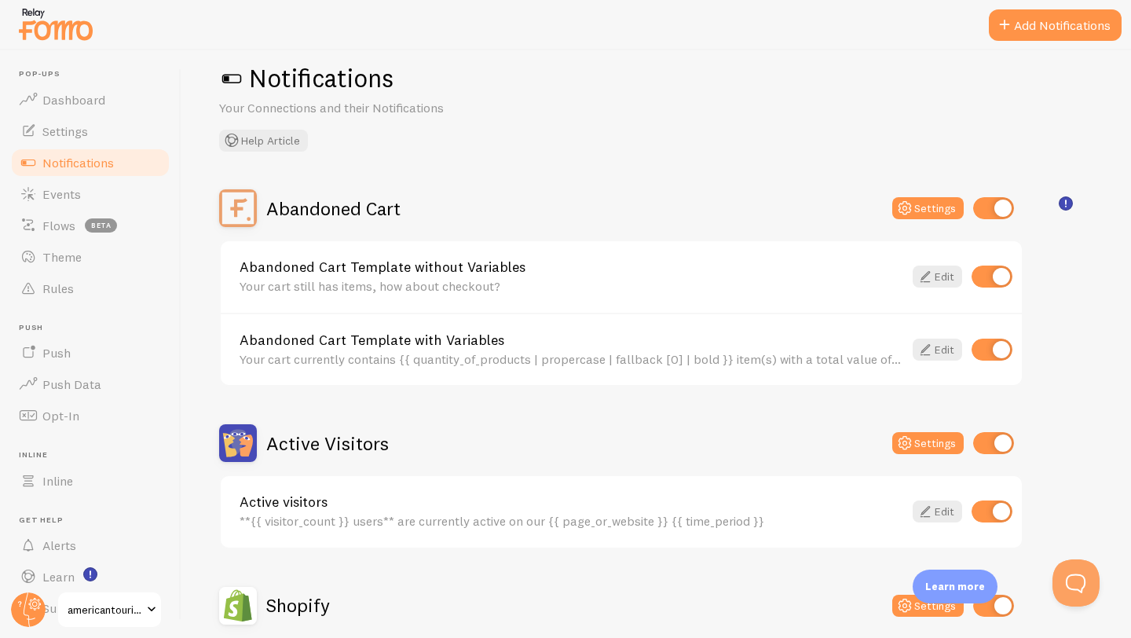
scroll to position [30, 0]
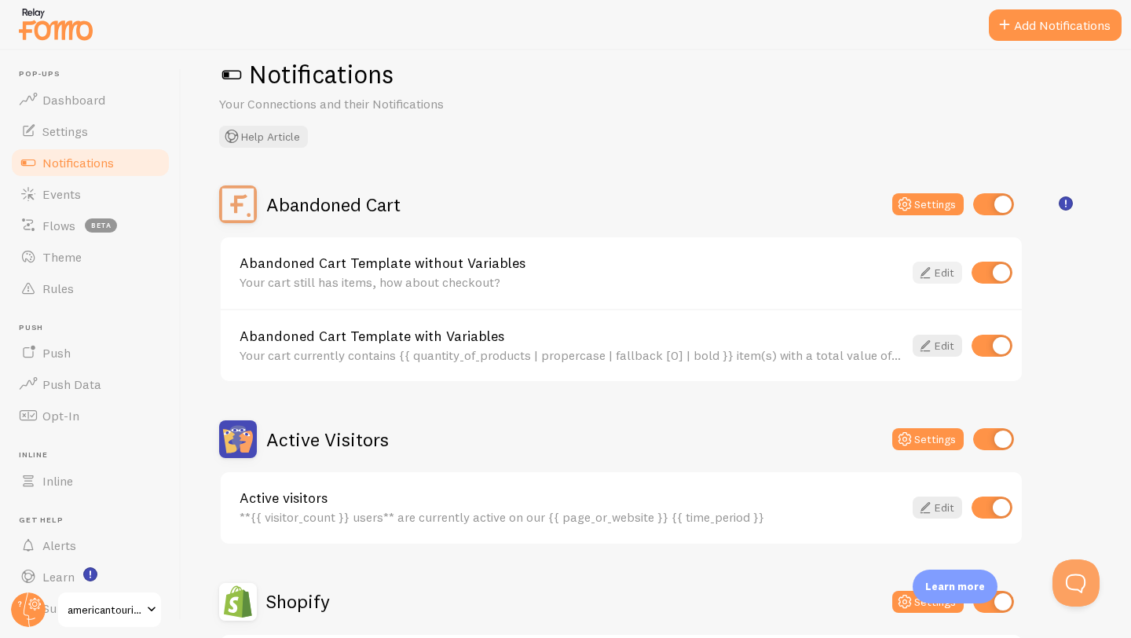
click at [937, 273] on link "Edit" at bounding box center [936, 272] width 49 height 22
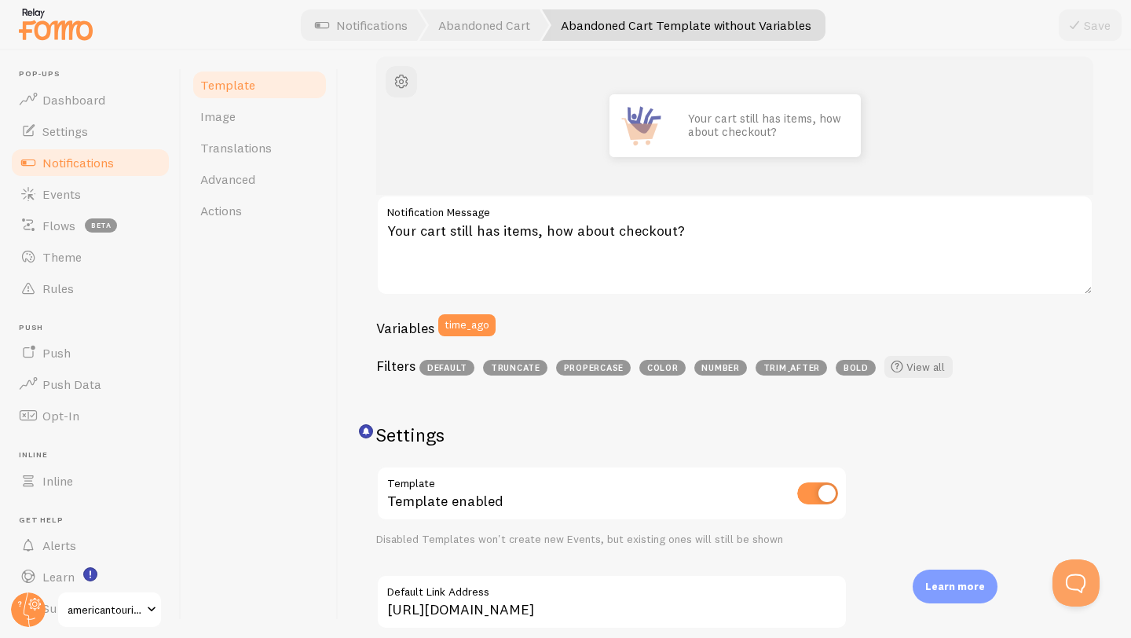
scroll to position [311, 0]
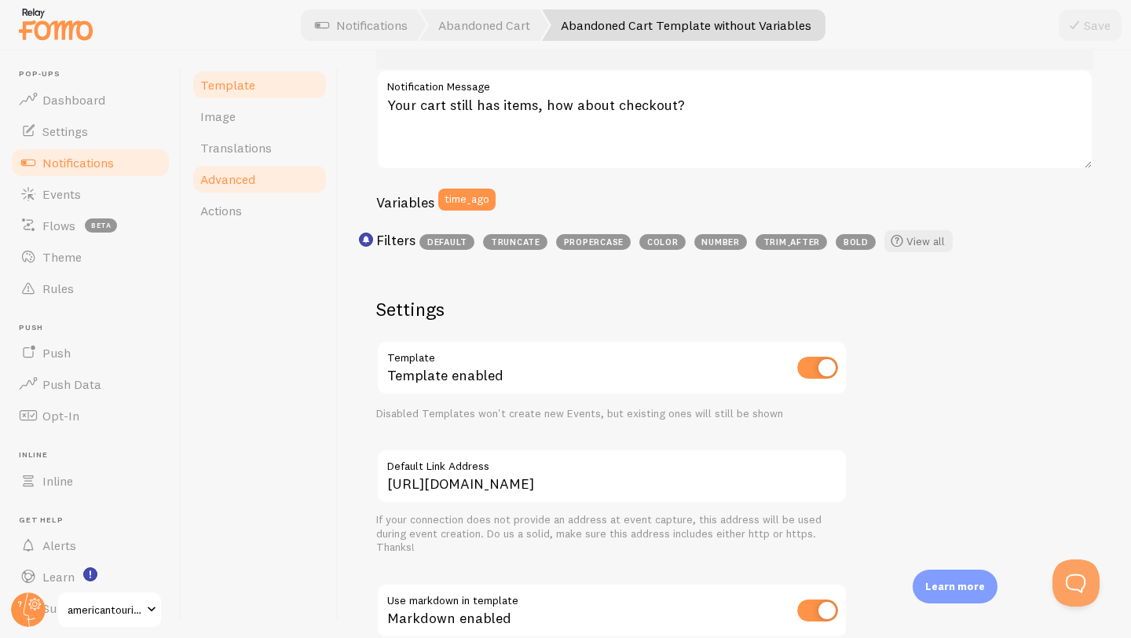
click at [236, 180] on span "Advanced" at bounding box center [227, 179] width 55 height 16
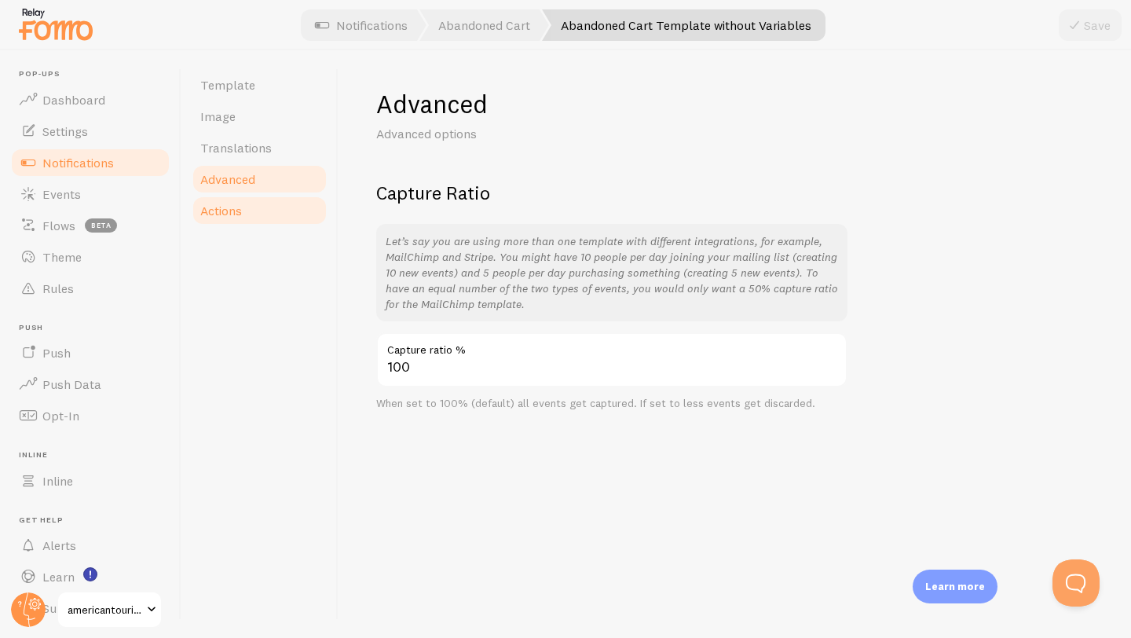
click at [226, 206] on span "Actions" at bounding box center [221, 211] width 42 height 16
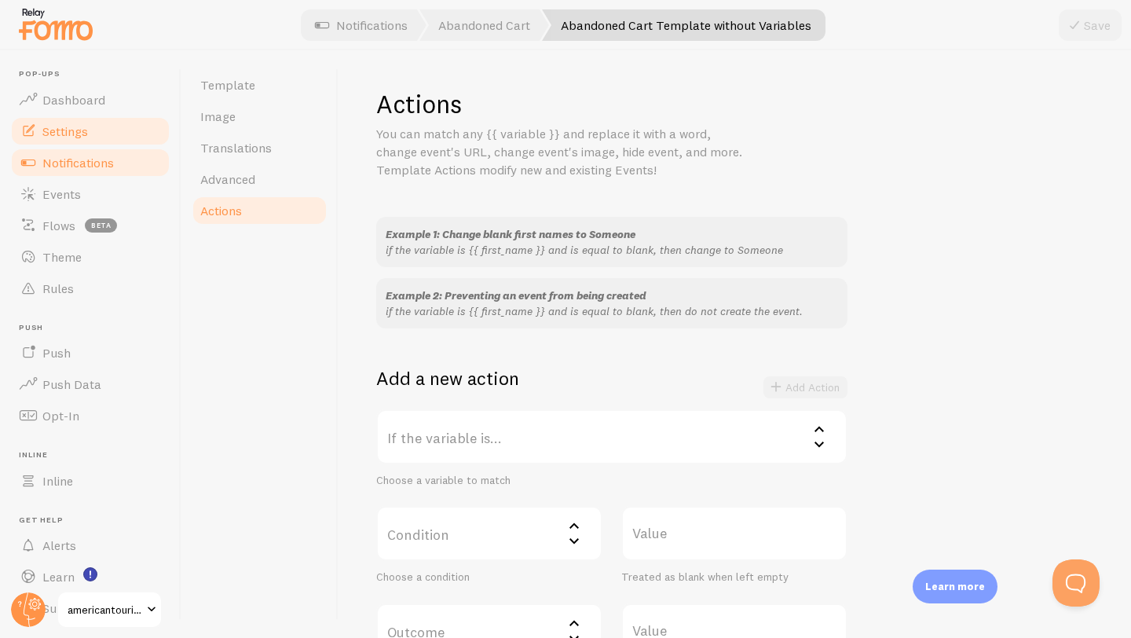
click at [60, 135] on span "Settings" at bounding box center [65, 131] width 46 height 16
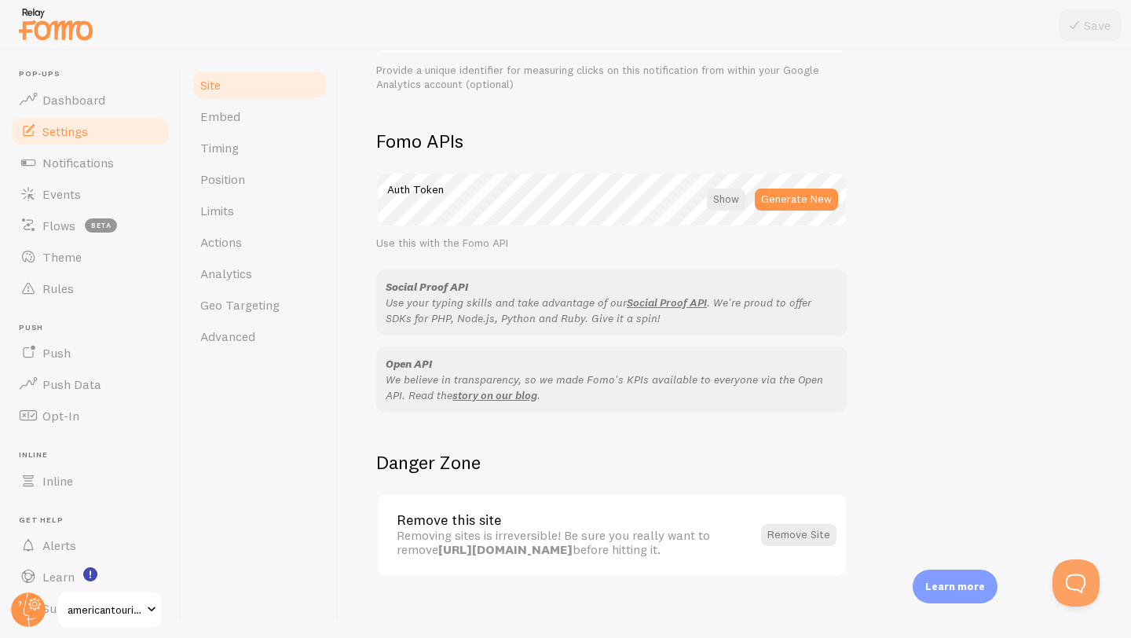
scroll to position [845, 0]
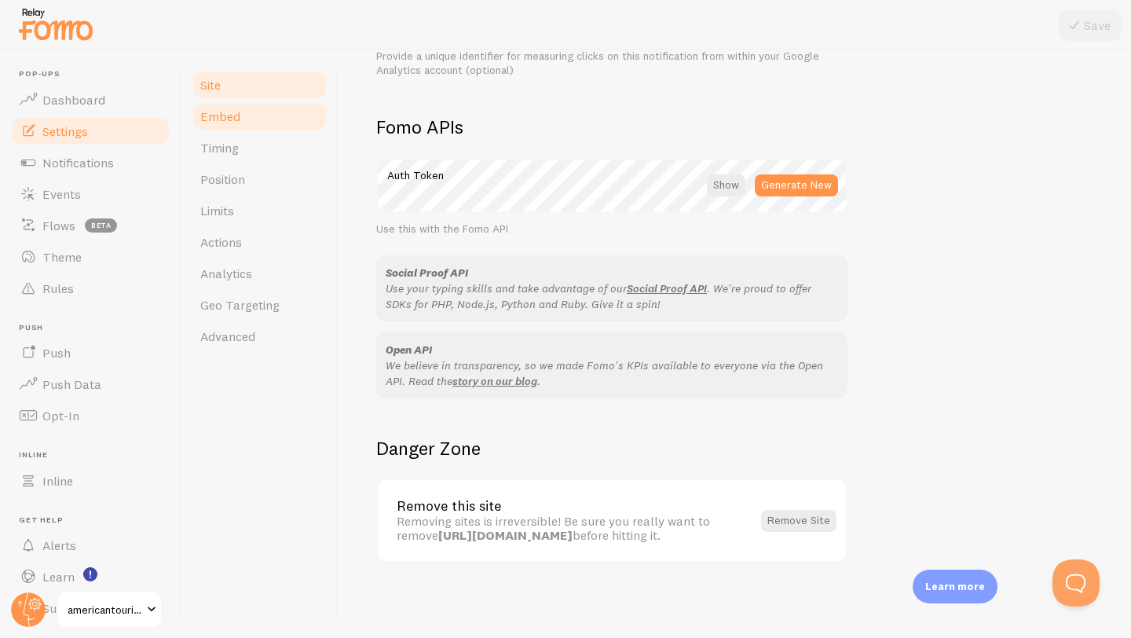
click at [217, 119] on span "Embed" at bounding box center [220, 116] width 40 height 16
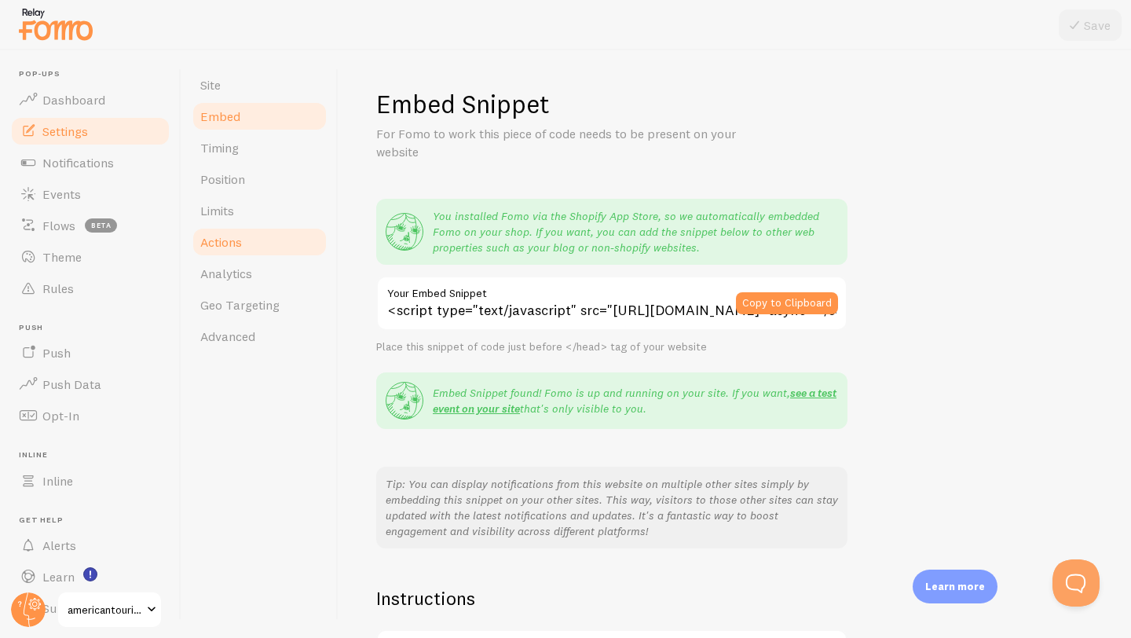
click at [230, 240] on span "Actions" at bounding box center [221, 242] width 42 height 16
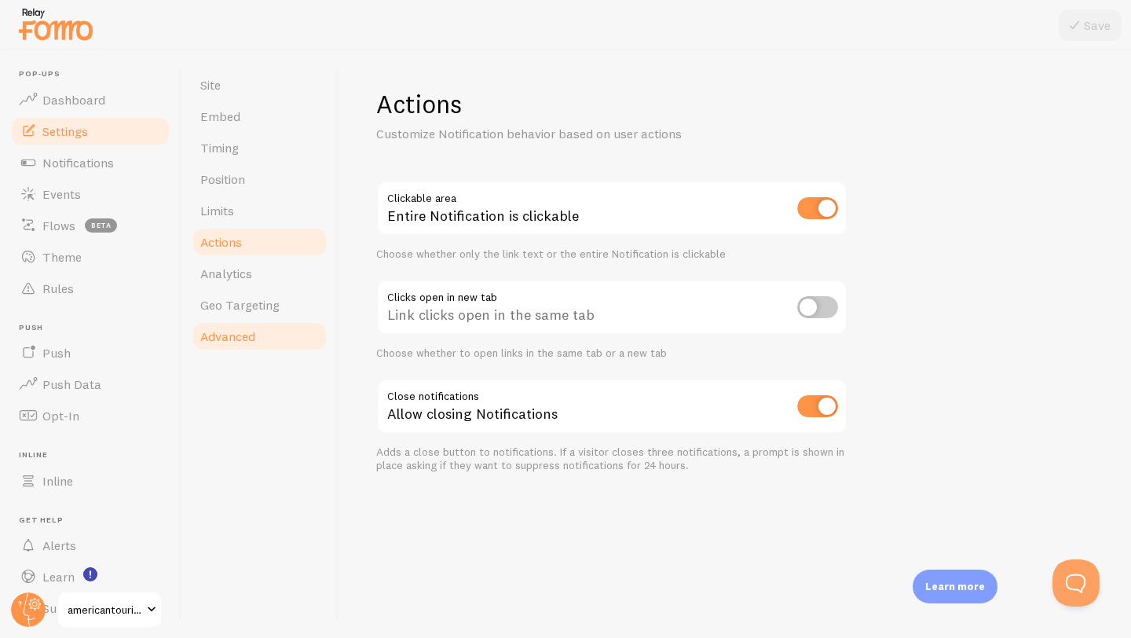
click at [225, 334] on span "Advanced" at bounding box center [227, 336] width 55 height 16
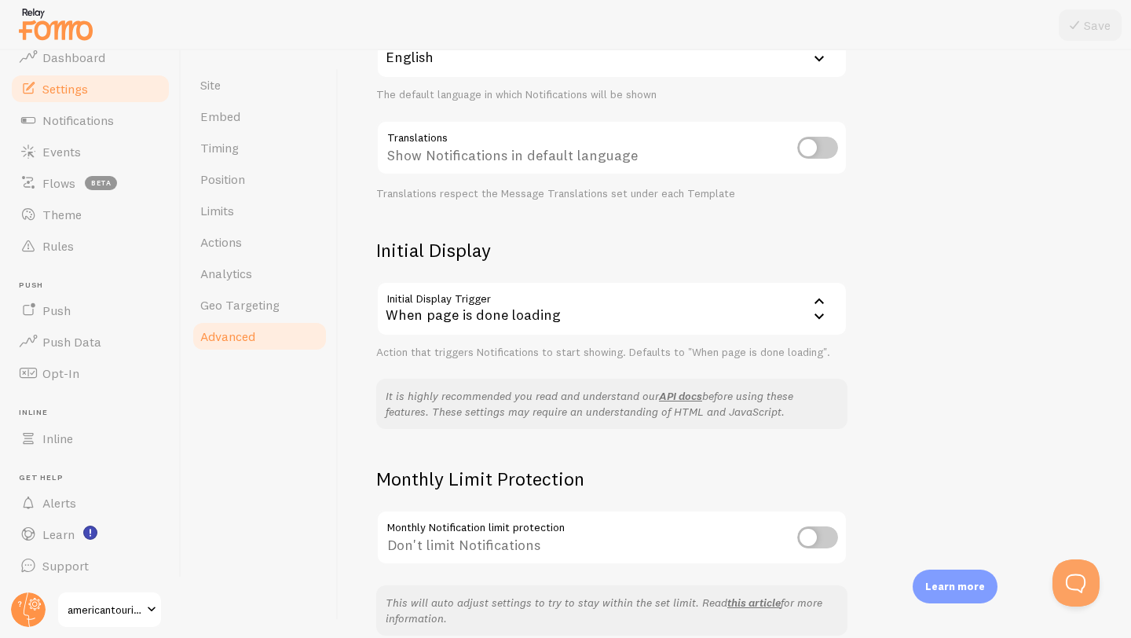
scroll to position [185, 0]
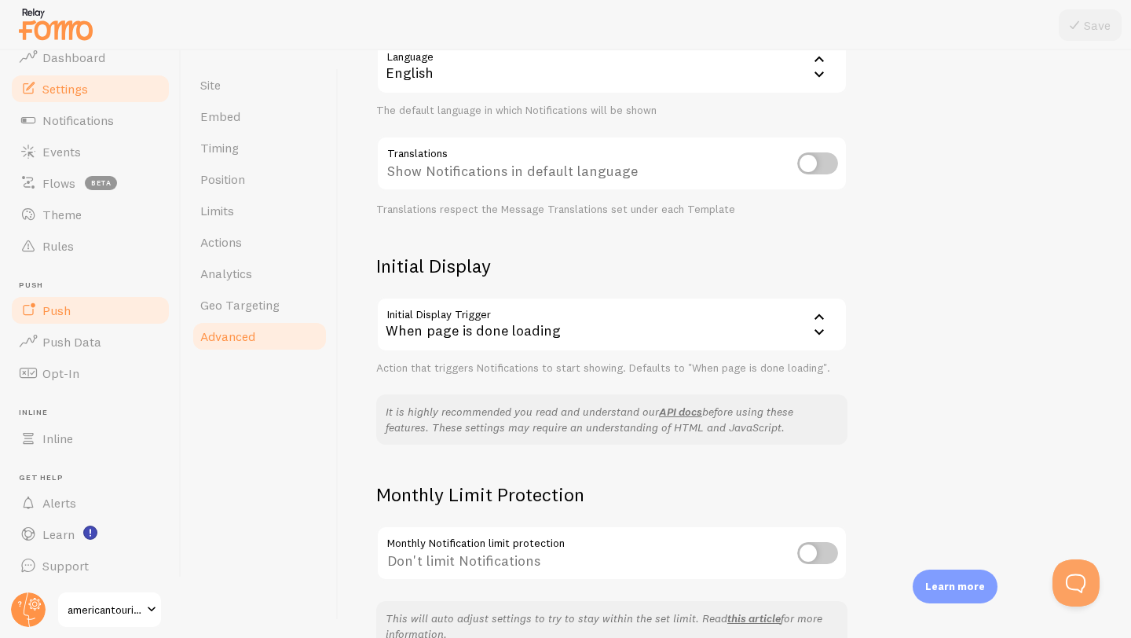
click at [63, 313] on span "Push" at bounding box center [56, 310] width 28 height 16
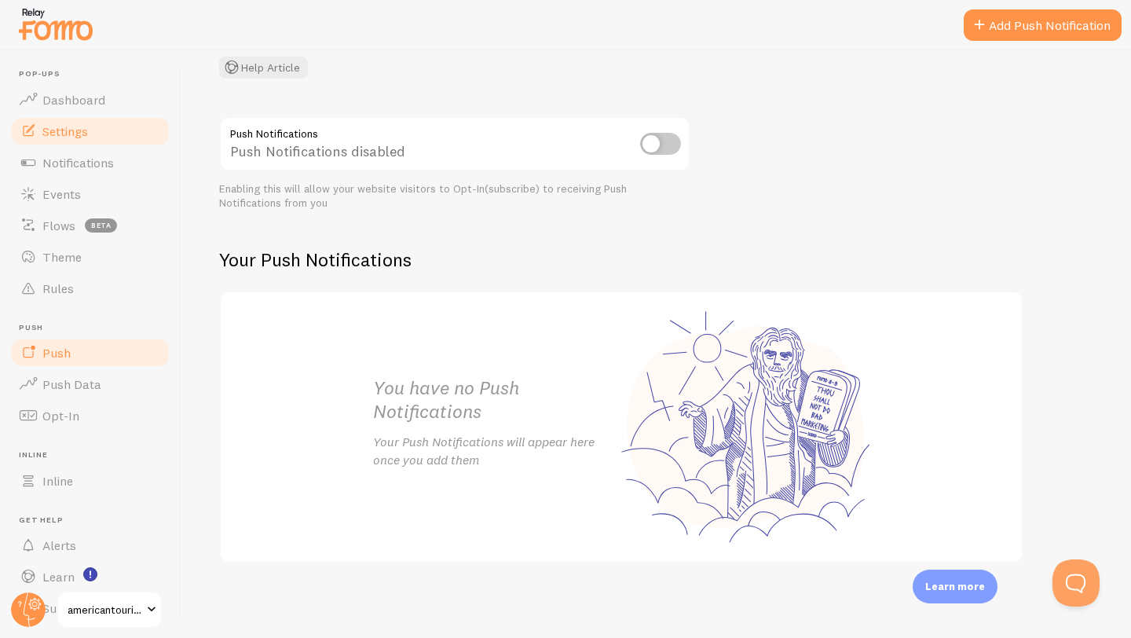
click at [78, 134] on span "Settings" at bounding box center [65, 131] width 46 height 16
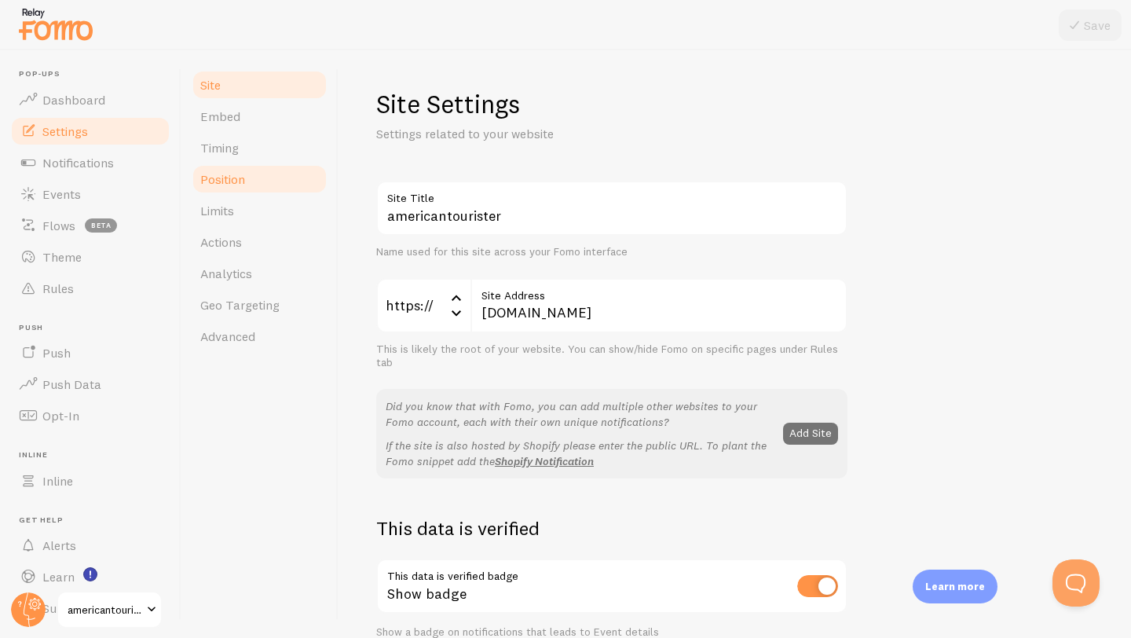
click at [226, 180] on span "Position" at bounding box center [222, 179] width 45 height 16
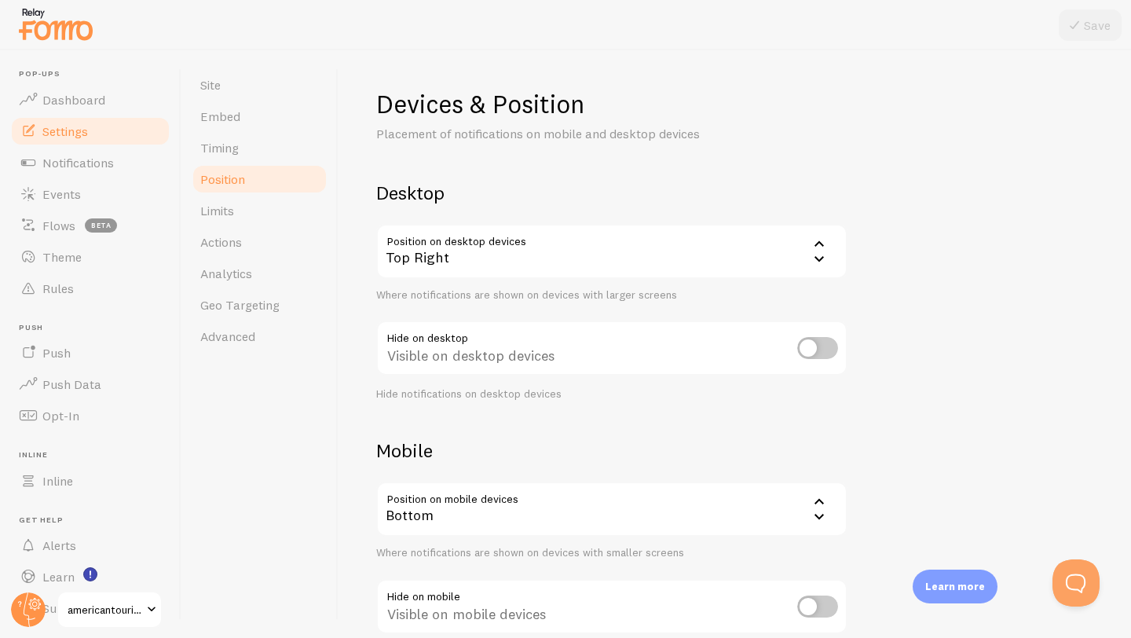
click at [490, 255] on div "Top Right" at bounding box center [611, 251] width 471 height 55
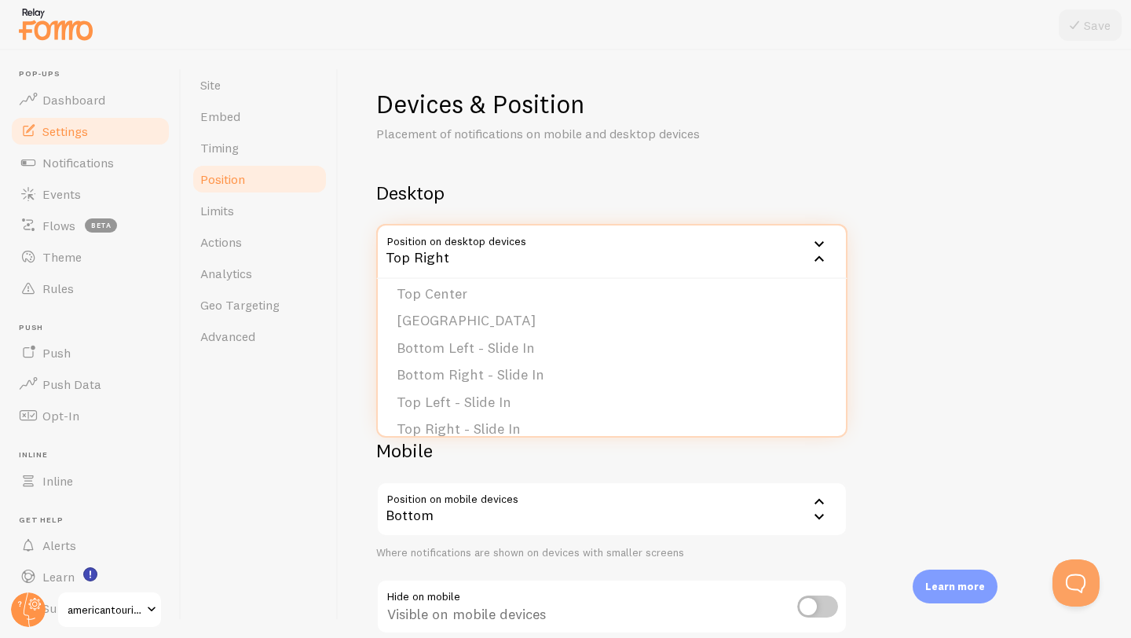
scroll to position [133, 0]
